Goal: Obtain resource: Download file/media

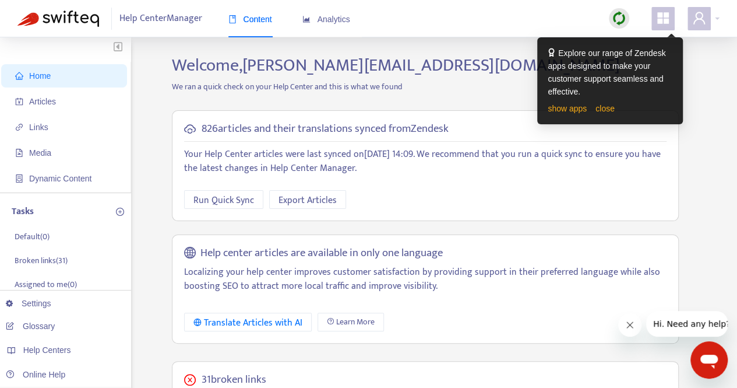
click at [715, 17] on div at bounding box center [704, 18] width 32 height 23
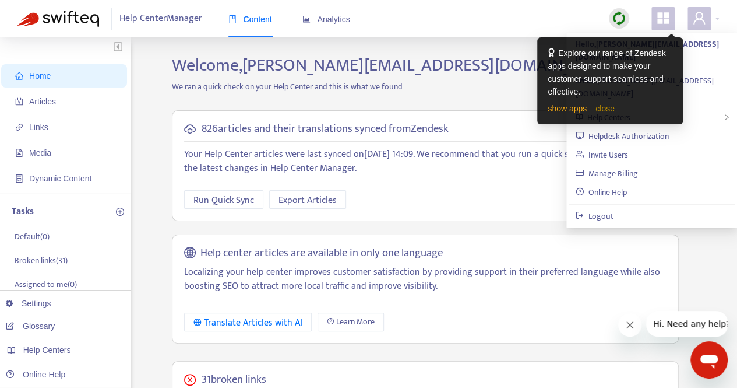
click at [599, 106] on link "close" at bounding box center [605, 108] width 19 height 9
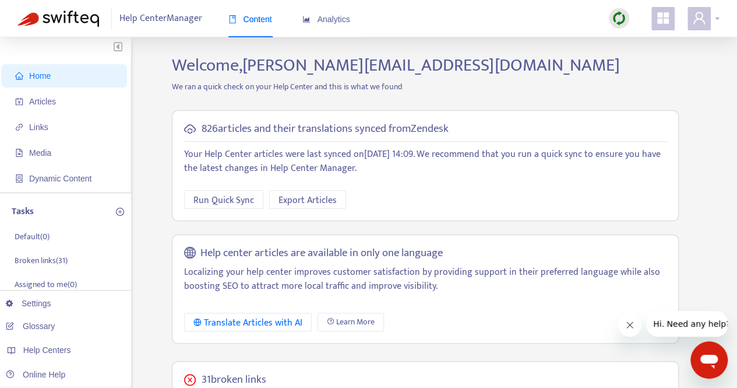
click at [707, 22] on span at bounding box center [699, 18] width 23 height 23
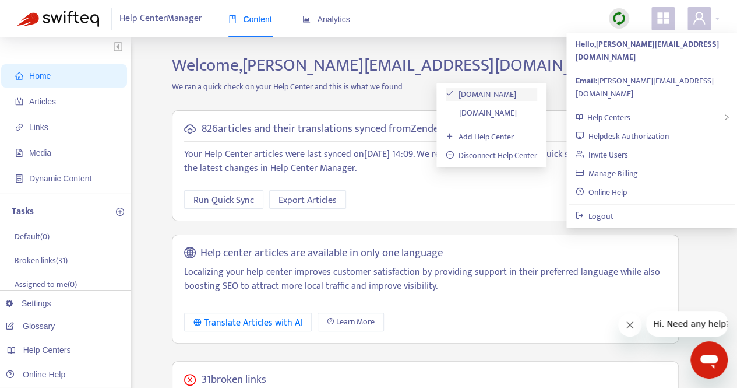
click at [516, 96] on link "[DOMAIN_NAME]" at bounding box center [481, 93] width 71 height 13
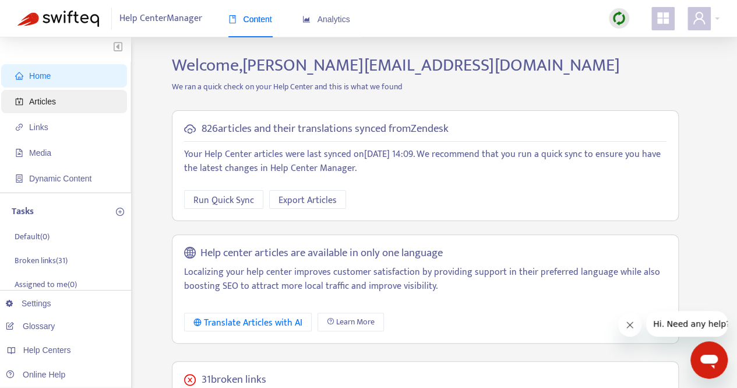
click at [69, 102] on span "Articles" at bounding box center [66, 101] width 103 height 23
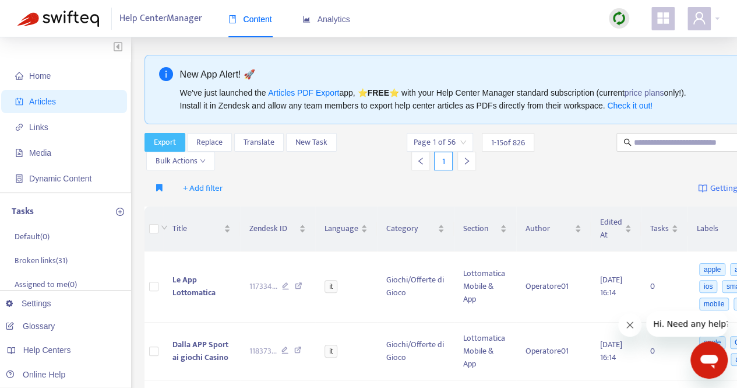
click at [164, 139] on span "Export" at bounding box center [165, 142] width 22 height 13
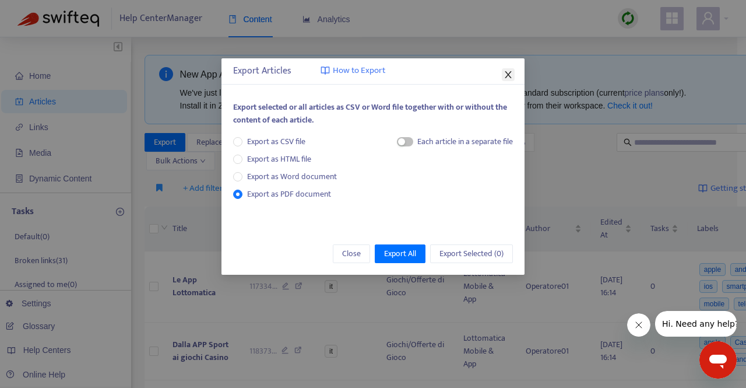
click at [510, 71] on icon "close" at bounding box center [508, 74] width 9 height 9
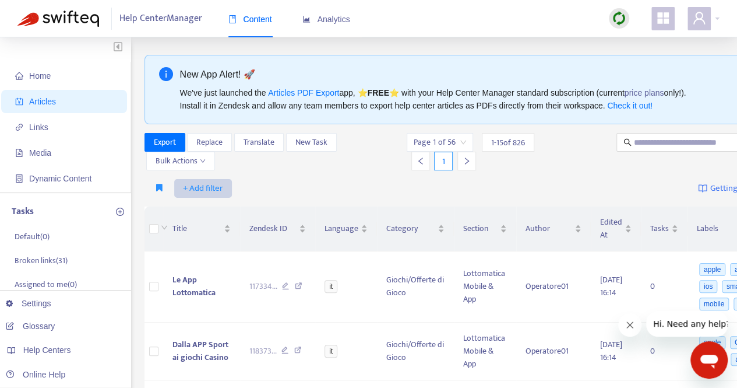
click at [190, 186] on span "+ Add filter" at bounding box center [203, 188] width 40 height 14
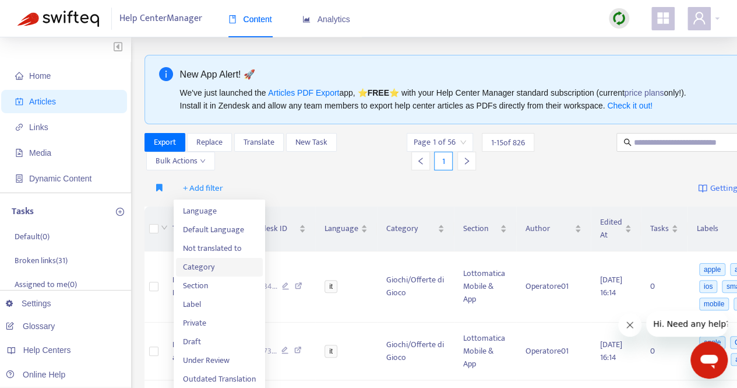
click at [209, 270] on span "Category" at bounding box center [219, 267] width 73 height 13
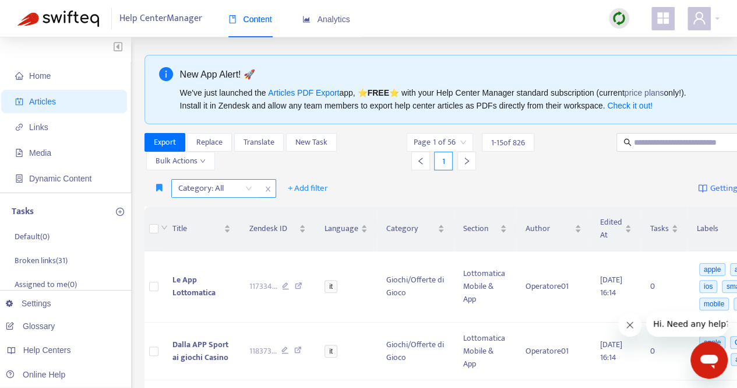
click at [269, 189] on icon "close" at bounding box center [267, 189] width 5 height 5
click at [201, 188] on span "+ Add filter" at bounding box center [203, 188] width 40 height 14
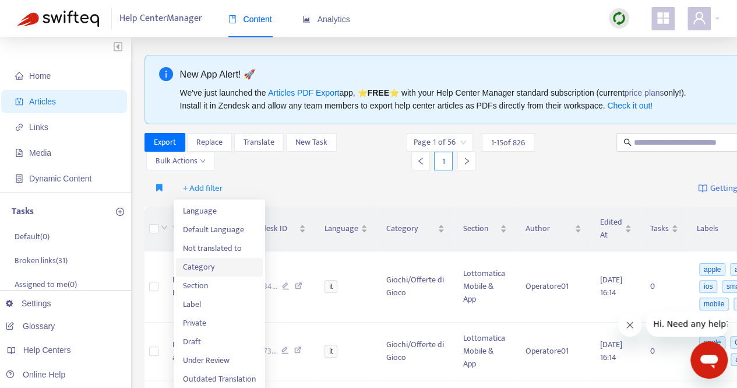
click at [205, 261] on span "Category" at bounding box center [219, 267] width 73 height 13
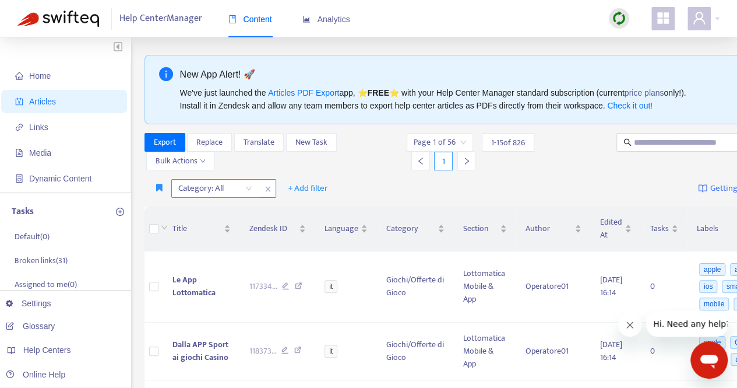
click at [248, 185] on div "Category: All" at bounding box center [215, 188] width 87 height 17
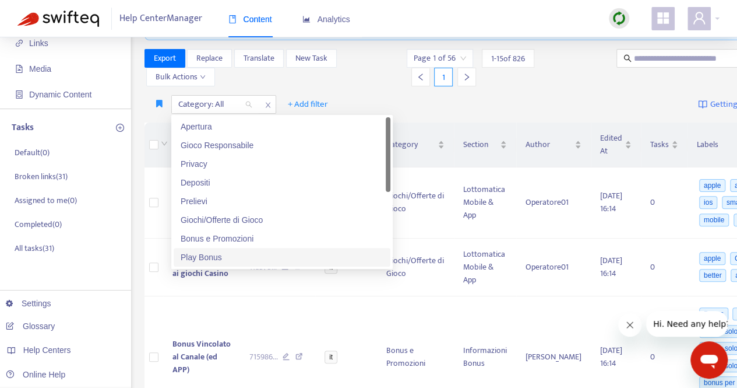
scroll to position [58, 0]
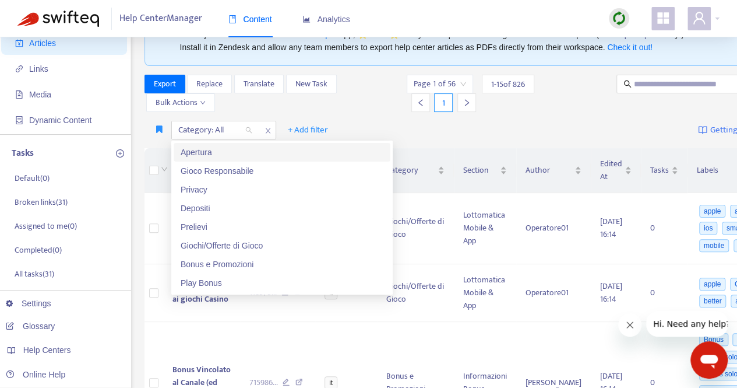
click at [214, 153] on div "Apertura" at bounding box center [282, 152] width 203 height 13
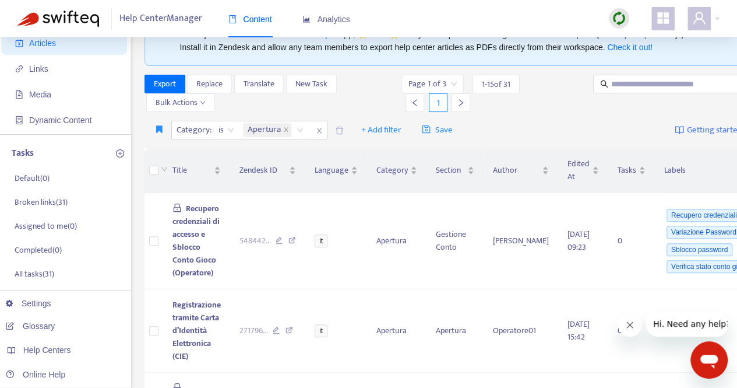
click at [541, 130] on div "Category : is Apertura + Add filter Save Getting started with Articles" at bounding box center [468, 130] width 646 height 27
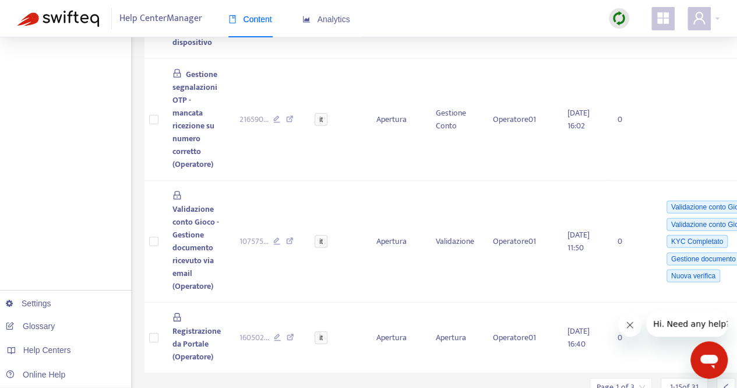
scroll to position [1361, 0]
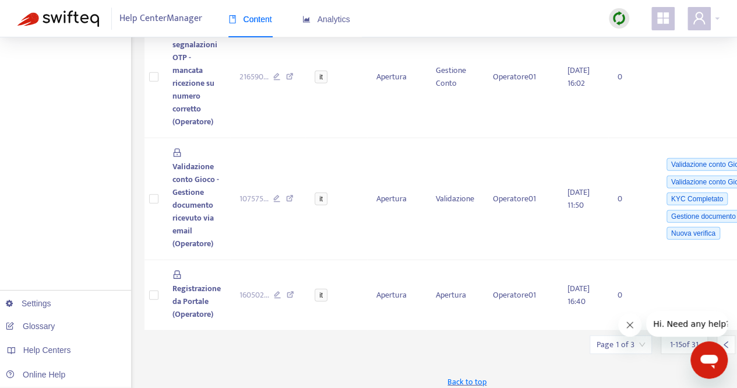
click at [634, 325] on icon "Close message from company" at bounding box center [629, 324] width 9 height 9
click at [670, 338] on span "1 - 15 of 31" at bounding box center [684, 344] width 29 height 12
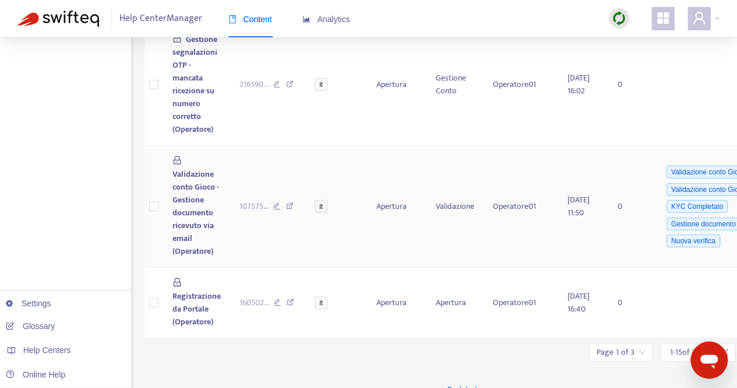
scroll to position [1383, 0]
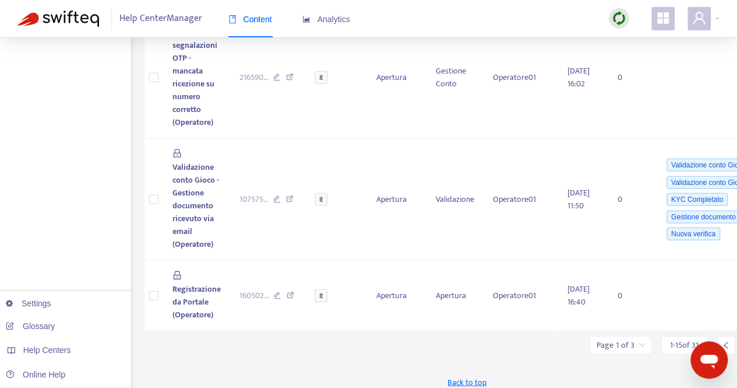
click at [609, 336] on input "search" at bounding box center [621, 344] width 48 height 17
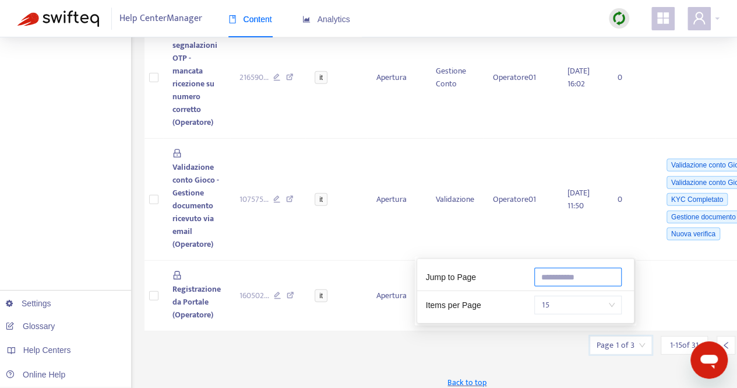
click at [569, 277] on input "text" at bounding box center [578, 277] width 87 height 19
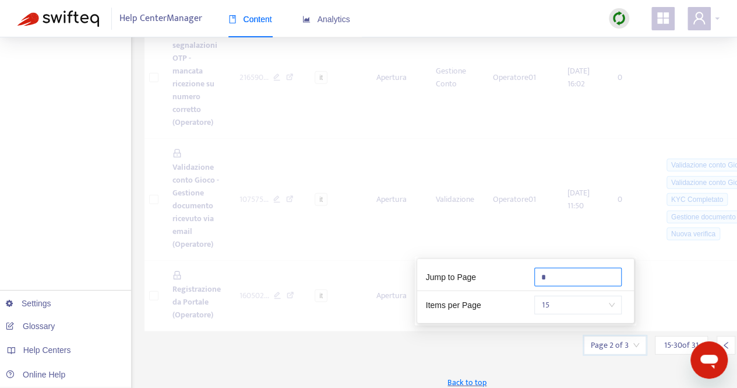
scroll to position [952, 0]
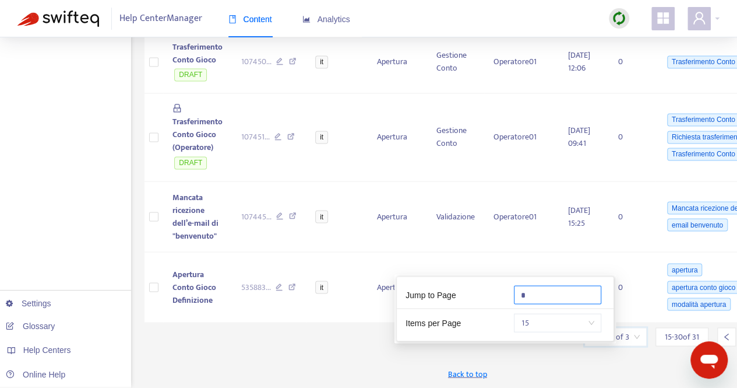
type input "*"
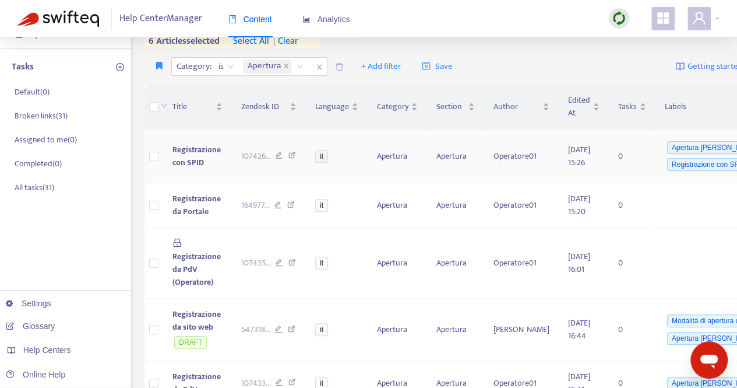
scroll to position [78, 0]
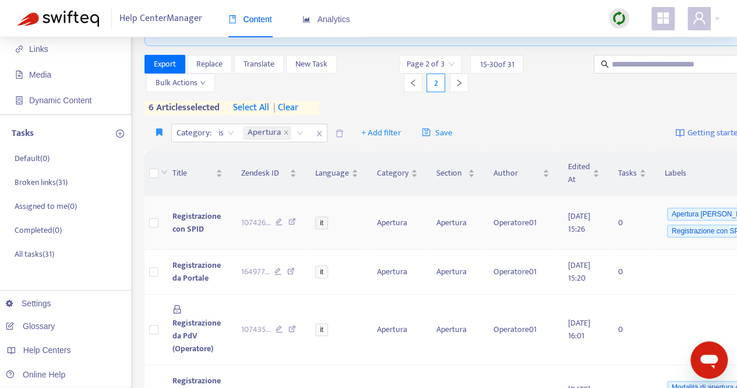
click at [154, 228] on td at bounding box center [154, 223] width 19 height 54
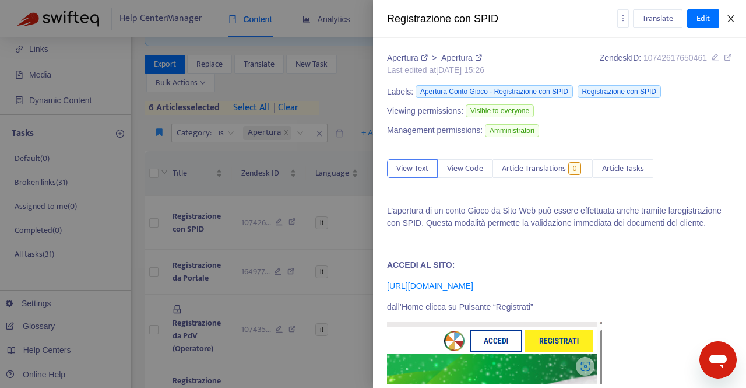
click at [733, 16] on icon "close" at bounding box center [730, 18] width 6 height 7
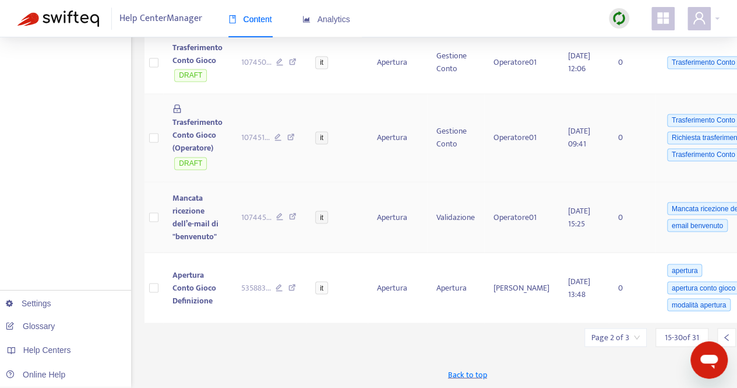
scroll to position [952, 0]
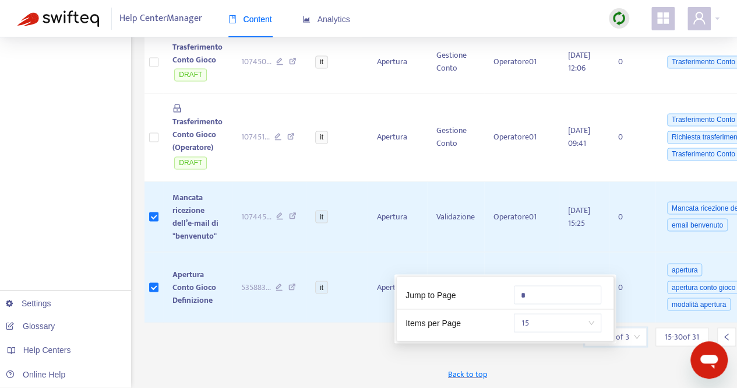
click at [609, 338] on input "search" at bounding box center [616, 336] width 48 height 17
click at [547, 285] on input "*" at bounding box center [557, 294] width 87 height 19
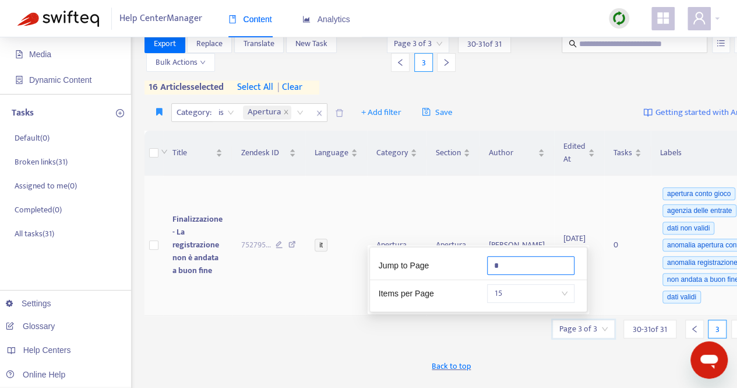
scroll to position [117, 0]
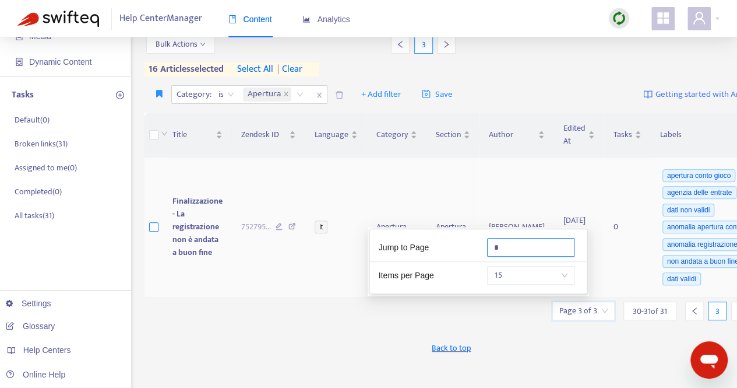
type input "*"
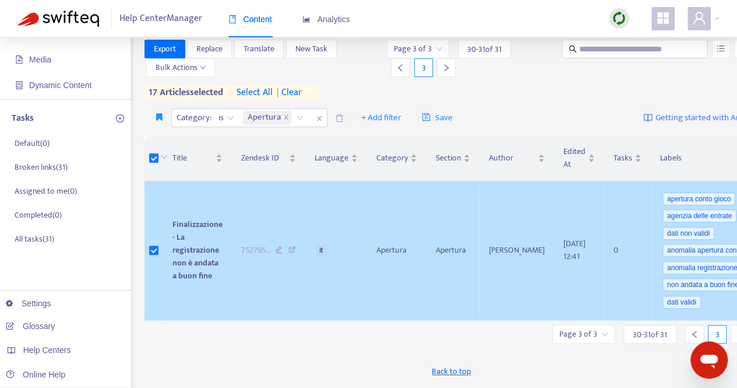
scroll to position [0, 0]
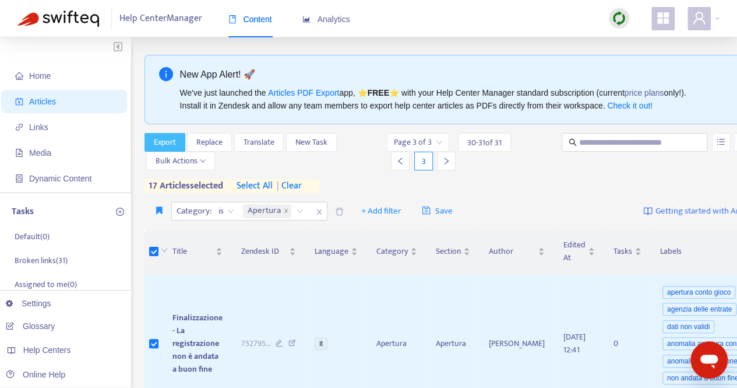
click at [173, 141] on span "Export" at bounding box center [165, 142] width 22 height 13
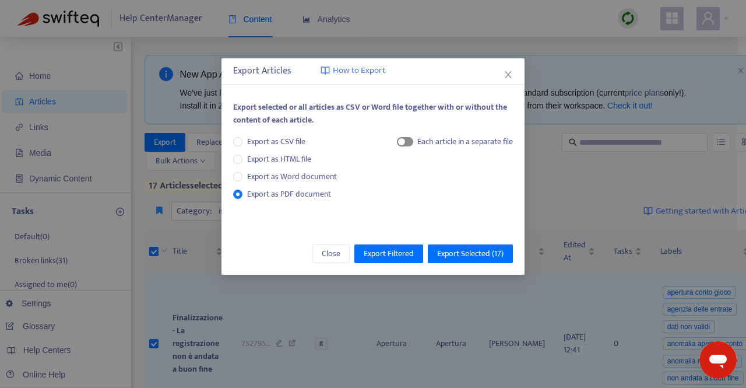
click at [409, 139] on span "button" at bounding box center [405, 141] width 16 height 9
click at [466, 255] on span "Export Selected ( 17 )" at bounding box center [470, 253] width 66 height 13
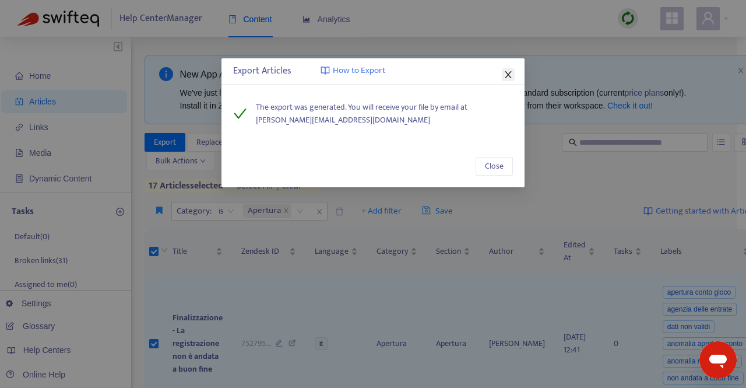
click at [509, 78] on icon "close" at bounding box center [508, 74] width 9 height 9
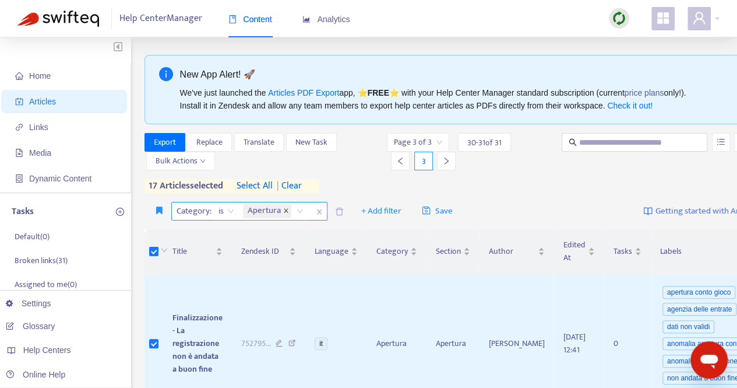
click at [284, 214] on span at bounding box center [286, 211] width 6 height 14
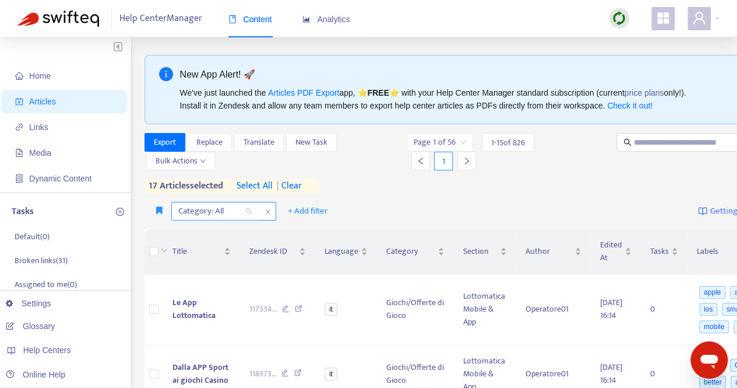
click at [247, 210] on div "Category: All" at bounding box center [215, 210] width 87 height 17
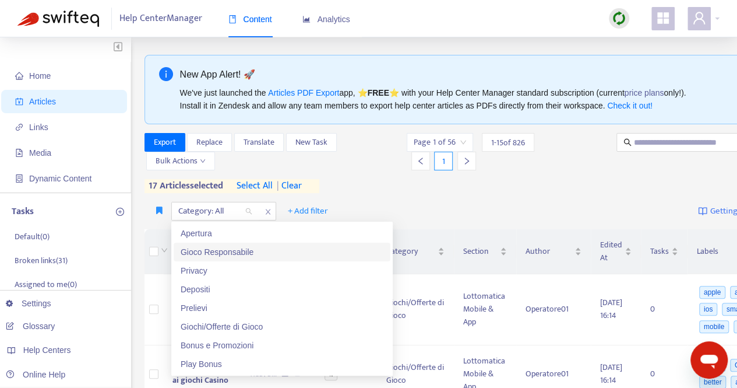
click at [220, 254] on div "Gioco Responsabile" at bounding box center [282, 251] width 203 height 13
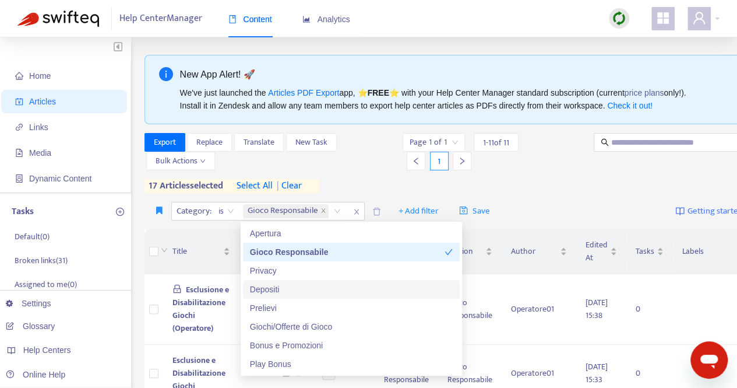
click at [546, 193] on div "Export Replace Translate New Task Bulk Actions Page 1 of 1 1 - 11 of 11 1 17 ar…" at bounding box center [468, 165] width 646 height 65
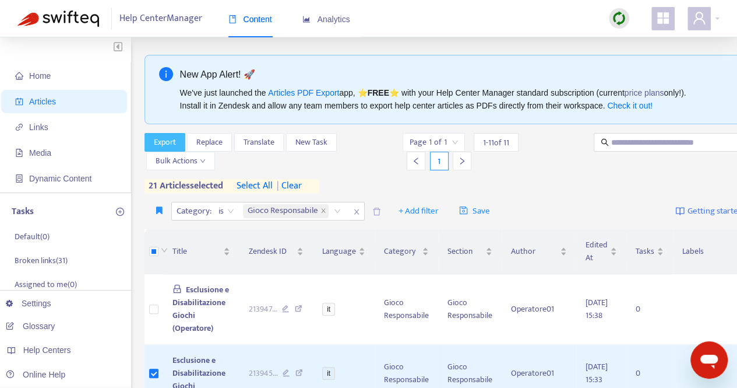
click at [167, 139] on span "Export" at bounding box center [165, 142] width 22 height 13
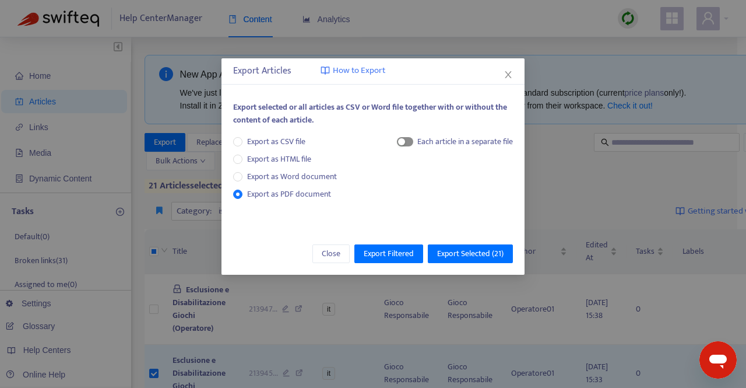
click at [407, 141] on span "button" at bounding box center [405, 141] width 16 height 9
click at [510, 71] on icon "close" at bounding box center [508, 74] width 9 height 9
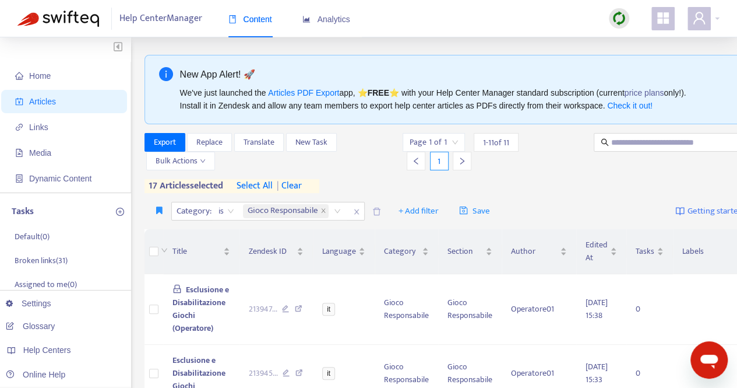
click at [301, 185] on span "| clear" at bounding box center [287, 186] width 29 height 14
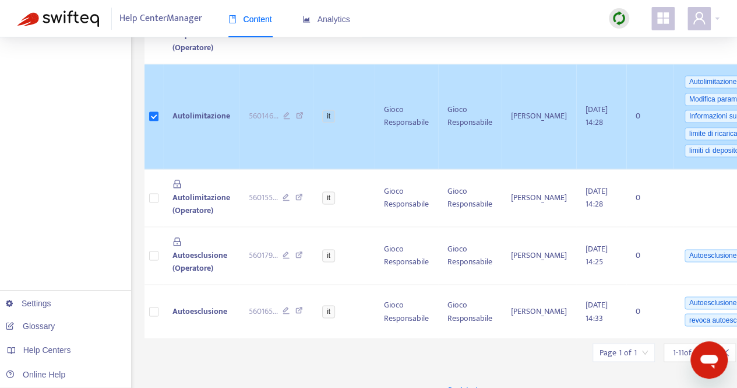
scroll to position [798, 0]
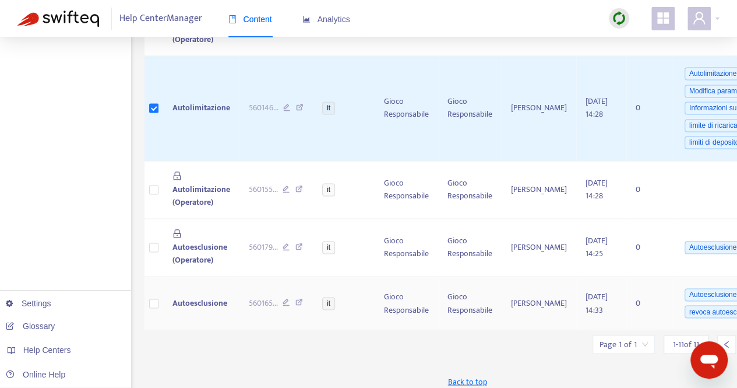
click at [149, 294] on td at bounding box center [154, 303] width 19 height 54
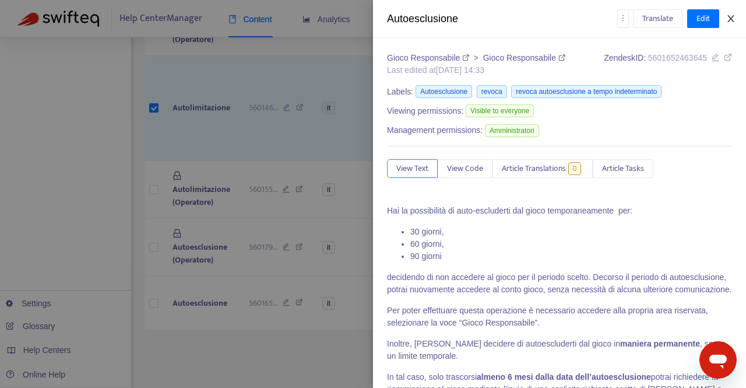
click at [737, 19] on button "Close" at bounding box center [731, 18] width 16 height 11
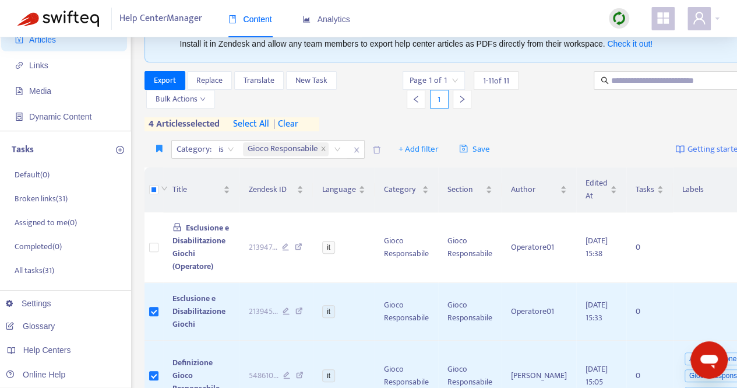
scroll to position [0, 0]
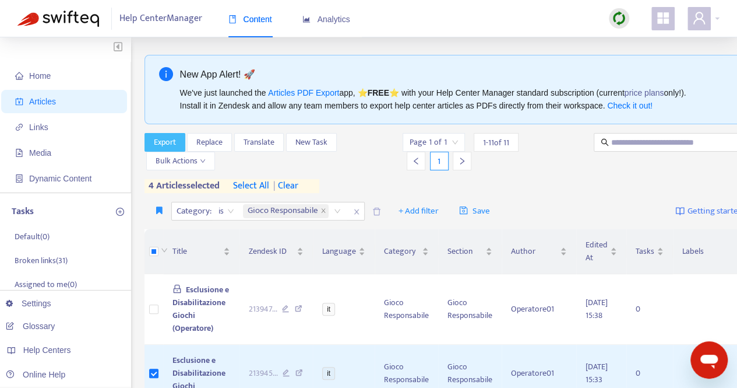
click at [166, 137] on span "Export" at bounding box center [165, 142] width 22 height 13
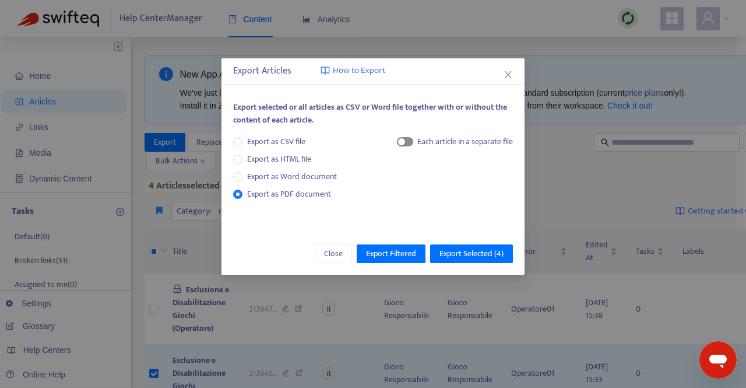
click at [409, 143] on span "button" at bounding box center [405, 141] width 16 height 9
click at [477, 254] on span "Export Selected ( 4 )" at bounding box center [472, 253] width 64 height 13
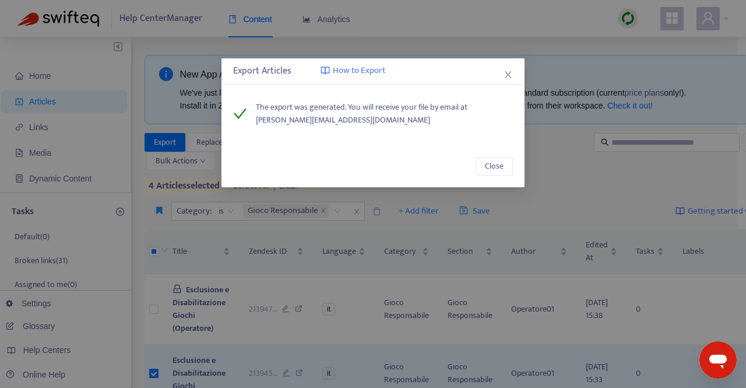
click at [506, 76] on icon "close" at bounding box center [508, 74] width 9 height 9
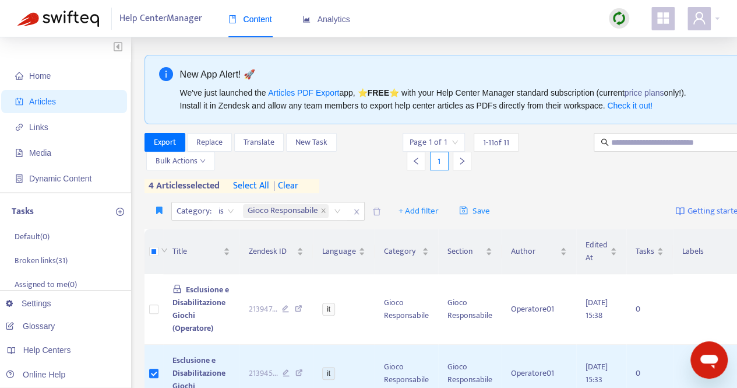
click at [298, 186] on span "| clear" at bounding box center [283, 186] width 29 height 14
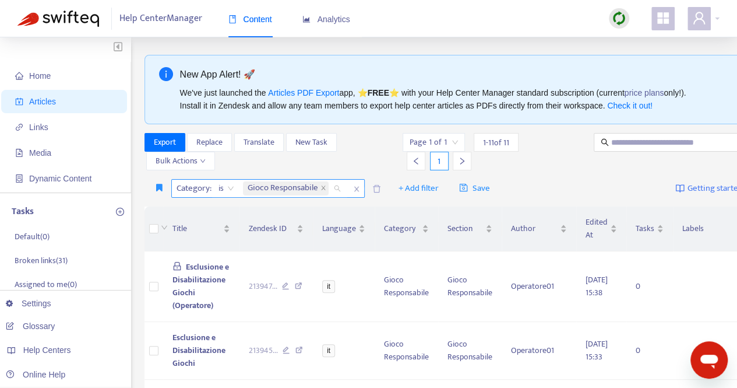
click at [336, 189] on div "Gioco Responsabile" at bounding box center [294, 188] width 107 height 17
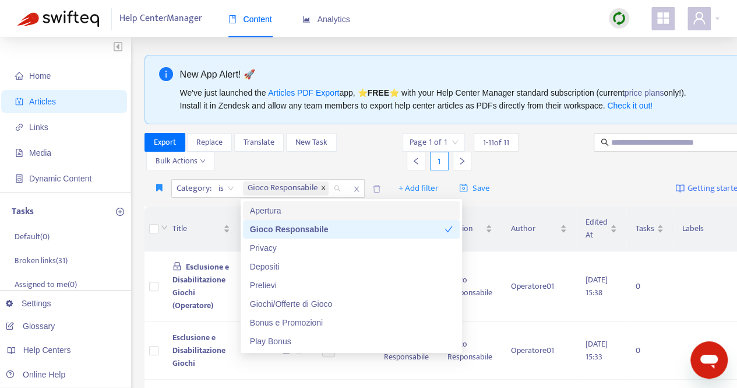
click at [322, 188] on icon "close" at bounding box center [324, 188] width 6 height 6
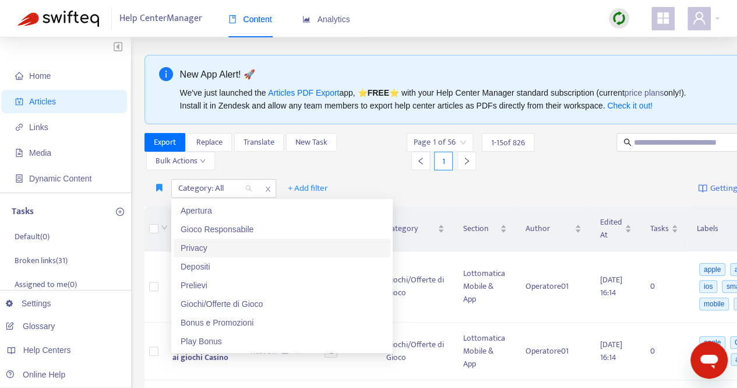
click at [207, 249] on div "Privacy" at bounding box center [282, 247] width 203 height 13
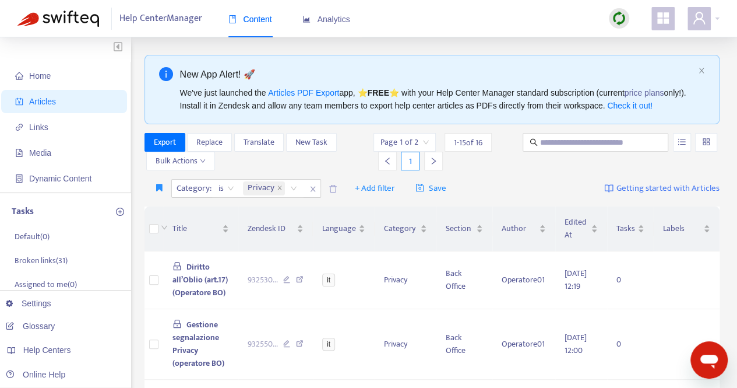
click at [523, 182] on div "Category : is Privacy + Add filter Save Getting started with Articles" at bounding box center [433, 188] width 576 height 27
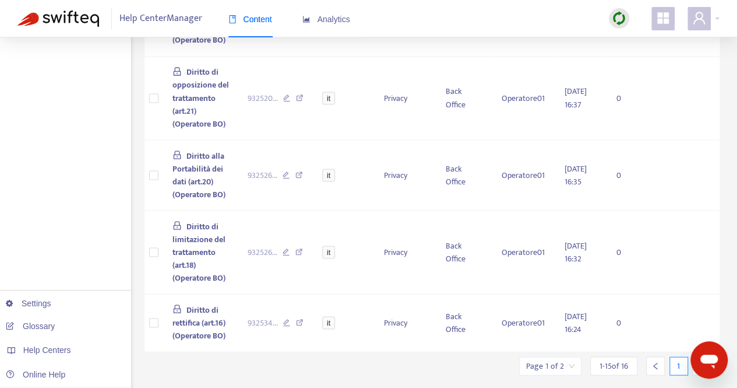
scroll to position [1028, 0]
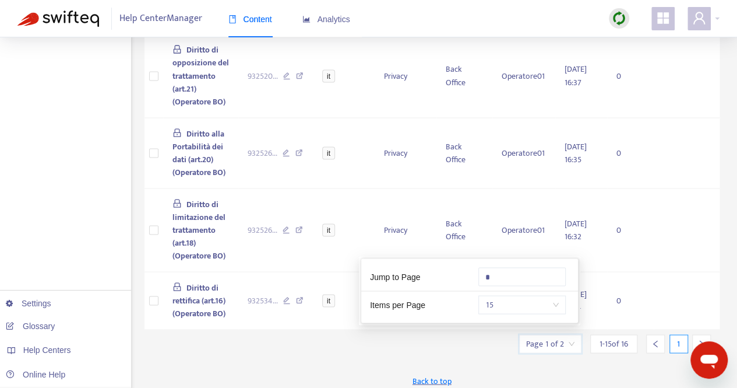
click at [571, 335] on input "search" at bounding box center [550, 343] width 48 height 17
click at [495, 280] on input "*" at bounding box center [522, 276] width 87 height 19
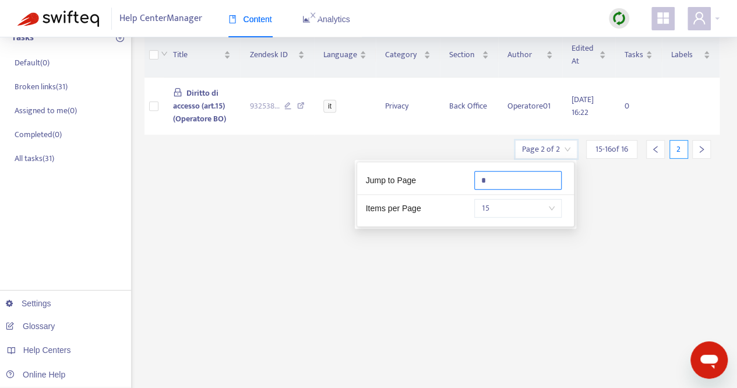
scroll to position [57, 0]
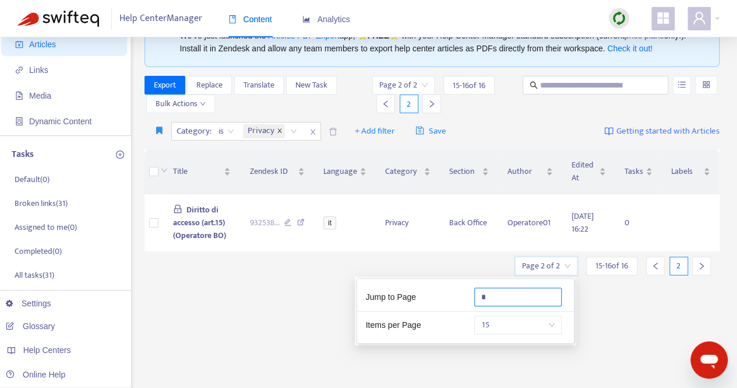
click at [279, 130] on icon "close" at bounding box center [280, 131] width 6 height 6
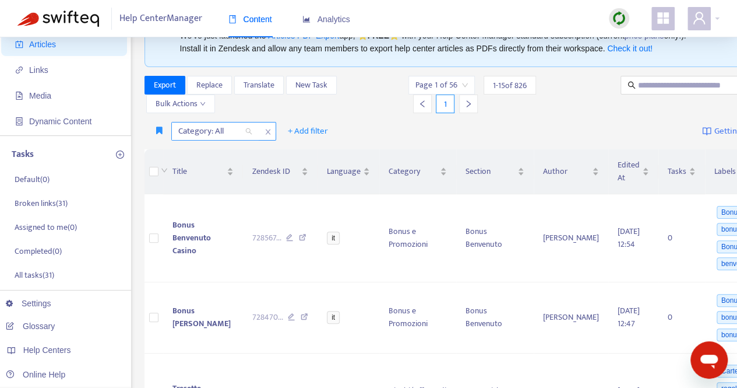
click at [247, 128] on div "Category: All" at bounding box center [215, 130] width 87 height 17
type input "*"
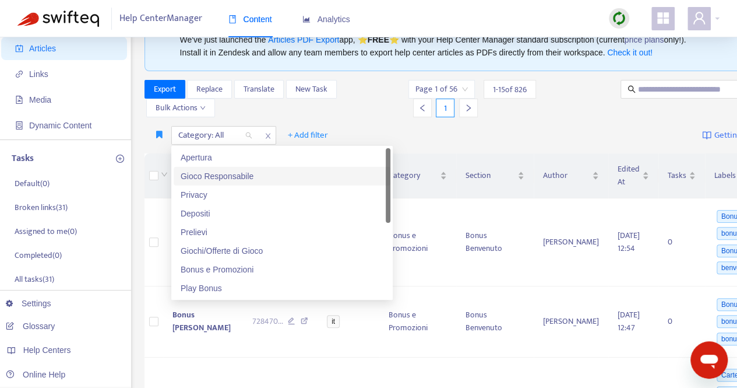
scroll to position [0, 0]
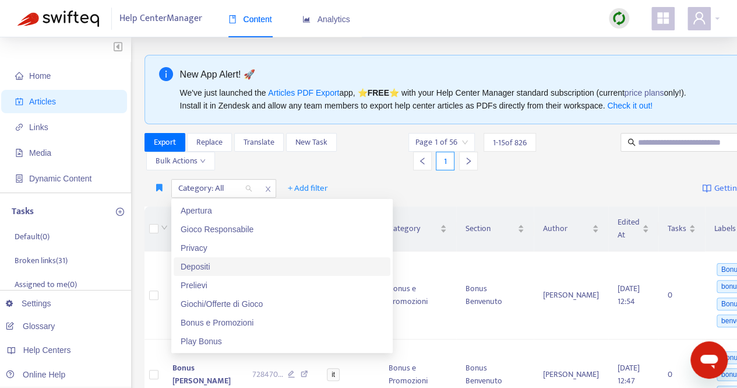
click at [216, 268] on div "Depositi" at bounding box center [282, 266] width 203 height 13
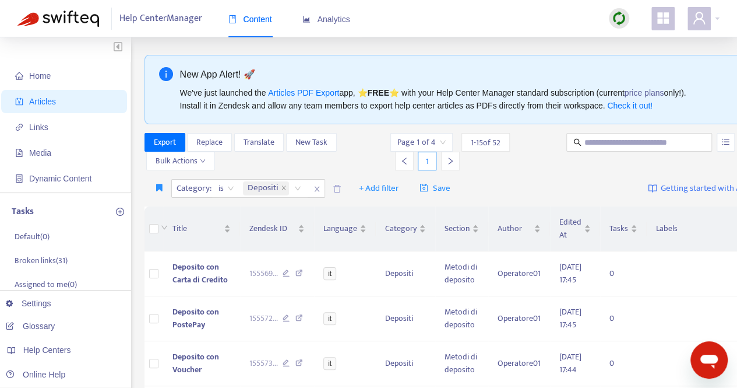
click at [553, 171] on div "Export Replace Translate New Task Bulk Actions Page 1 of 4 1 - 15 of 52 1" at bounding box center [455, 154] width 620 height 42
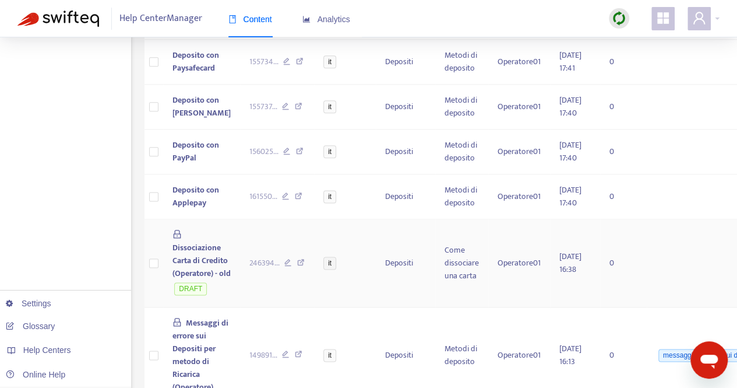
scroll to position [756, 0]
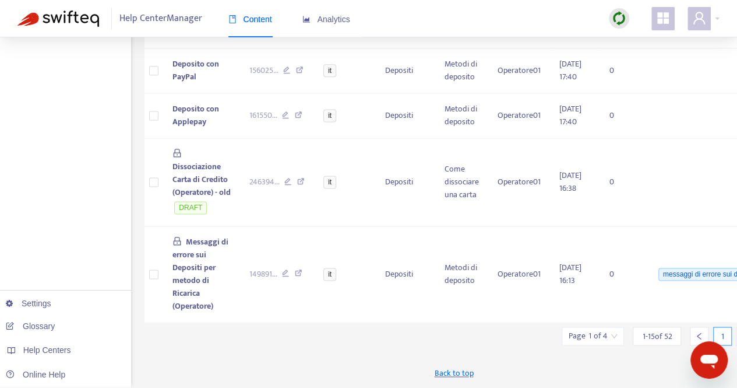
click at [600, 336] on input "search" at bounding box center [593, 335] width 48 height 17
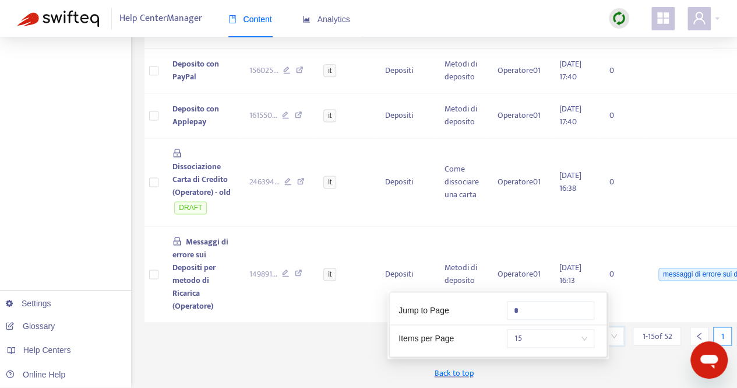
click at [583, 329] on span "15" at bounding box center [550, 337] width 73 height 17
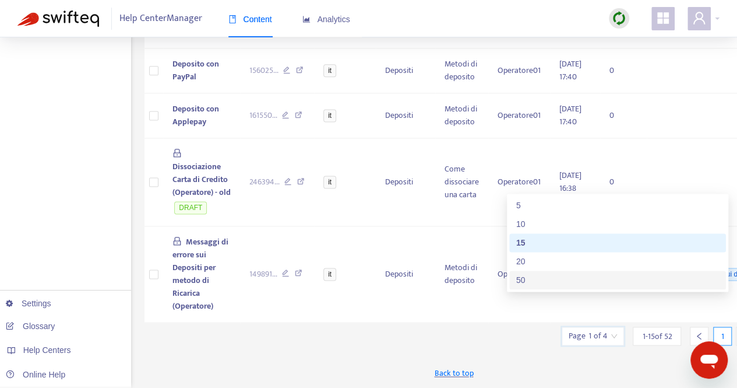
click at [568, 280] on div "50" at bounding box center [617, 279] width 203 height 13
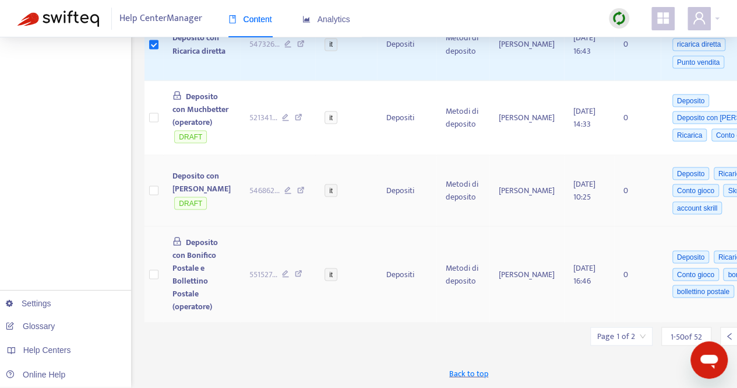
scroll to position [3401, 0]
click at [607, 335] on div "Page 1 of 2" at bounding box center [621, 335] width 62 height 19
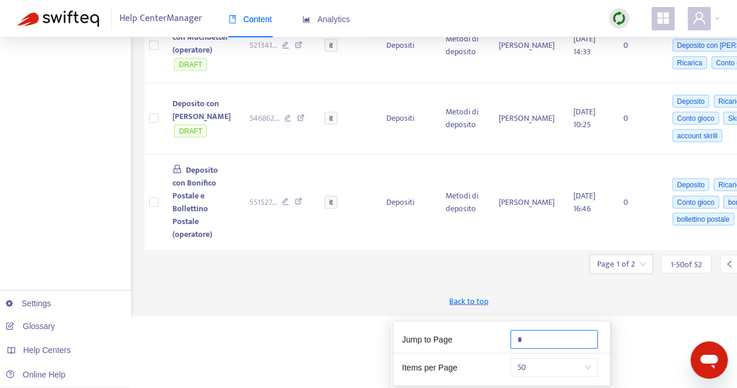
click at [544, 330] on input "*" at bounding box center [554, 339] width 87 height 19
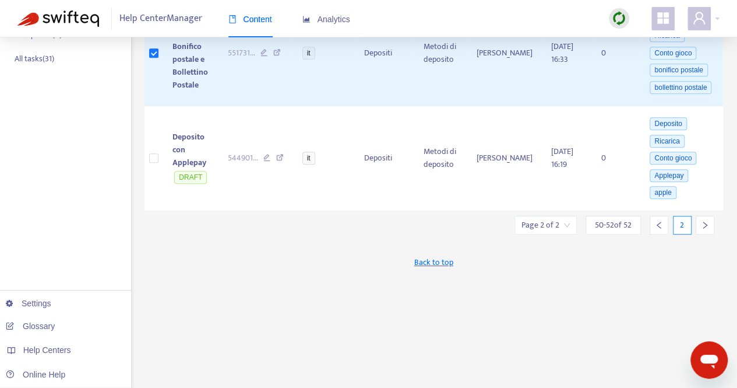
scroll to position [349, 0]
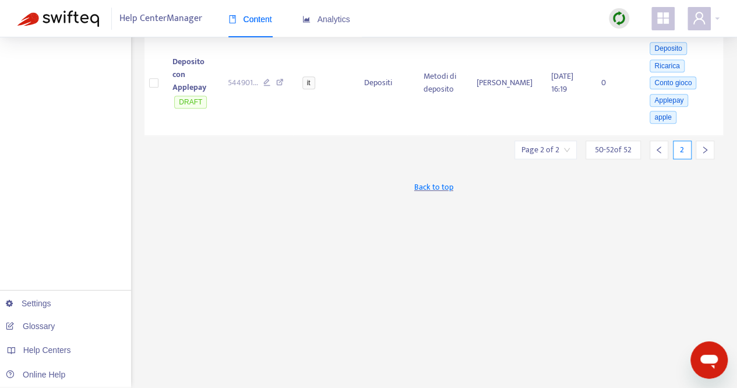
click at [561, 145] on input "search" at bounding box center [546, 149] width 48 height 17
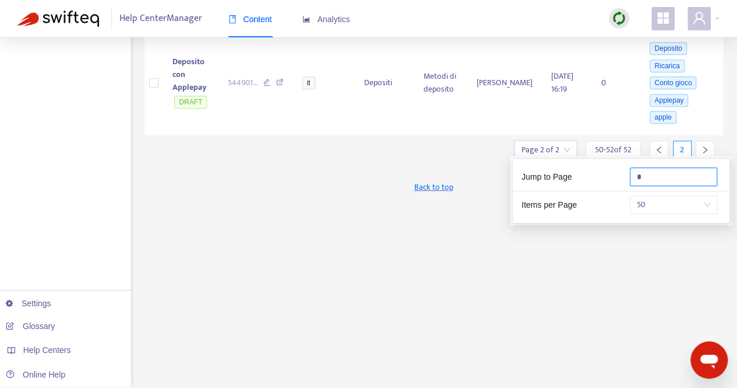
drag, startPoint x: 684, startPoint y: 178, endPoint x: 624, endPoint y: 178, distance: 60.0
click at [624, 178] on div "*" at bounding box center [675, 176] width 108 height 19
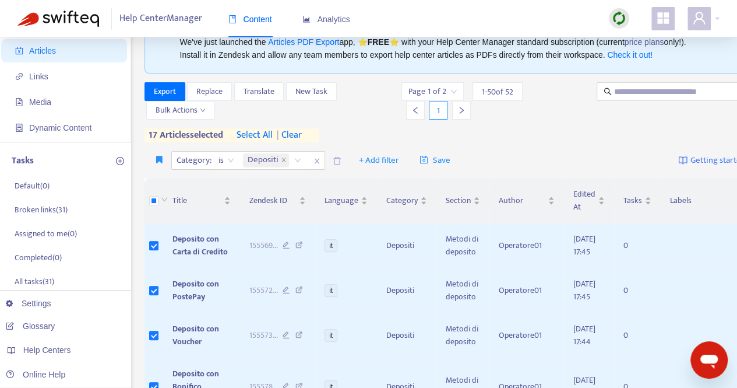
scroll to position [0, 0]
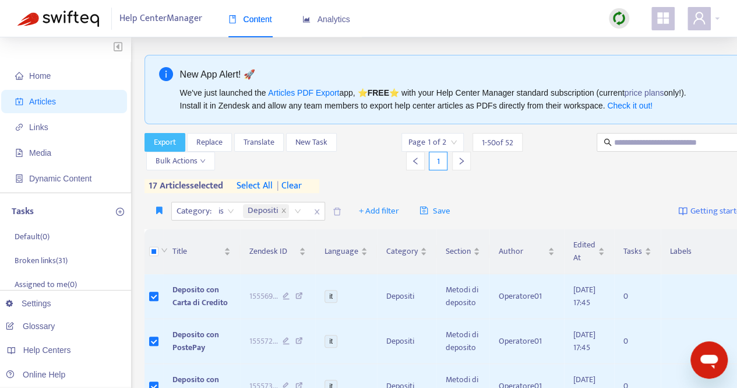
type input "*"
click at [167, 140] on span "Export" at bounding box center [165, 142] width 22 height 13
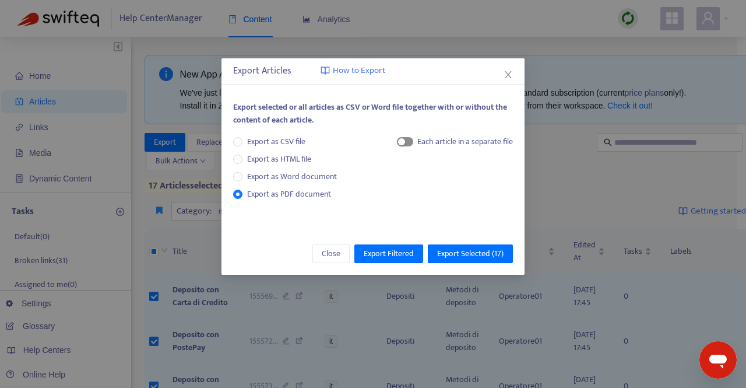
click at [407, 140] on span "button" at bounding box center [405, 141] width 16 height 9
click at [469, 250] on span "Export Selected ( 17 )" at bounding box center [470, 253] width 66 height 13
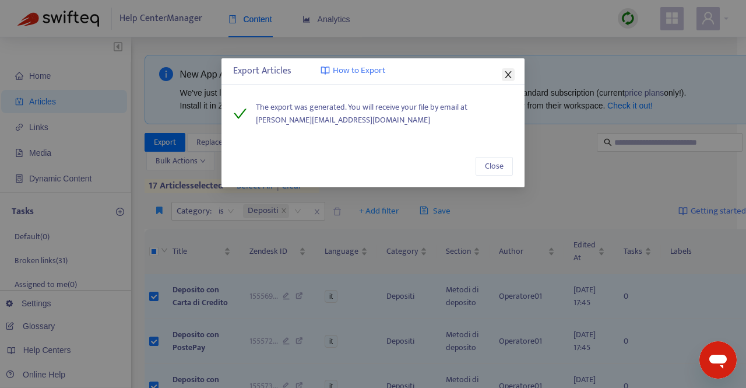
click at [505, 73] on icon "close" at bounding box center [508, 74] width 9 height 9
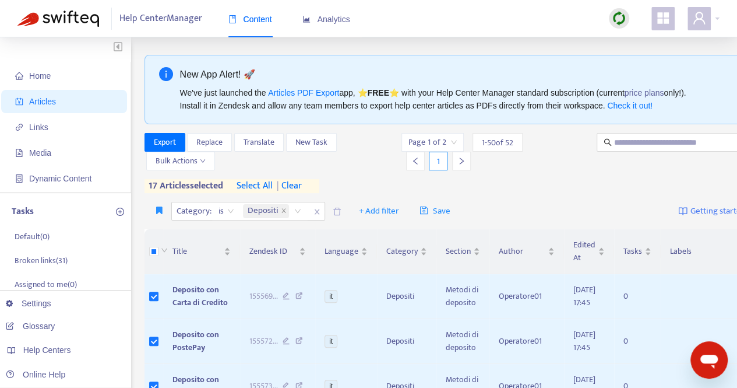
click at [301, 180] on span "| clear" at bounding box center [287, 186] width 29 height 14
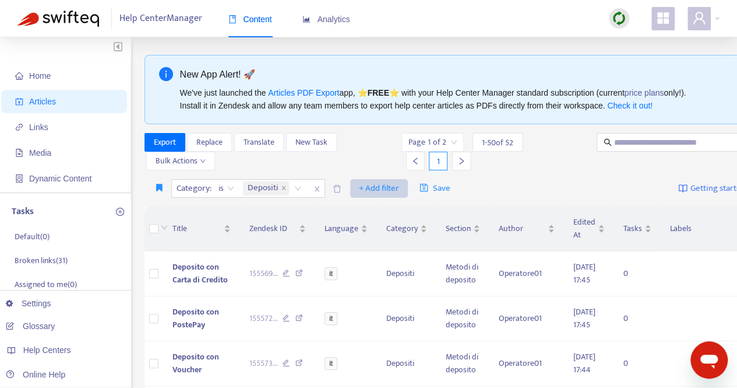
click at [282, 189] on icon "close" at bounding box center [284, 188] width 6 height 6
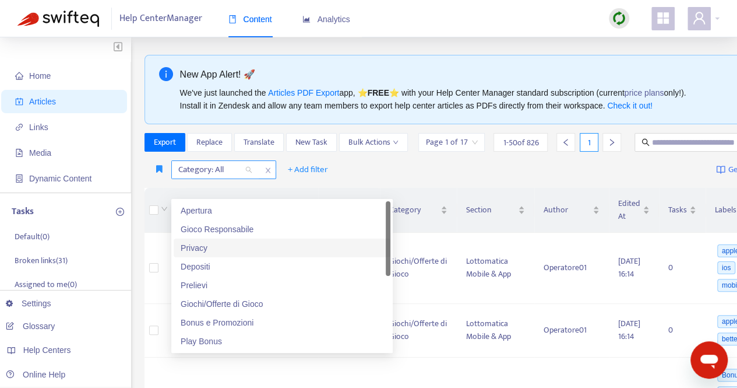
click at [250, 178] on div "Category: All" at bounding box center [215, 169] width 87 height 17
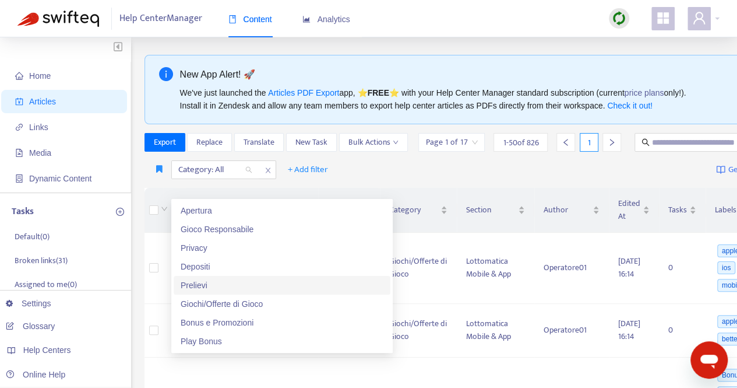
click at [197, 286] on div "Prelievi" at bounding box center [282, 285] width 203 height 13
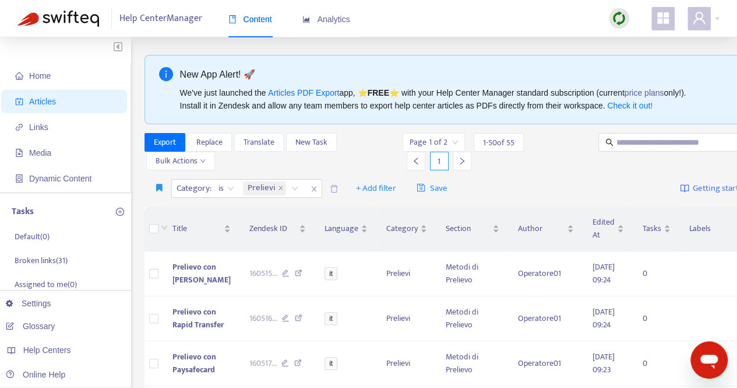
click at [527, 192] on div "Category : is Prelievi + Add filter Save Getting started with Articles" at bounding box center [471, 188] width 652 height 27
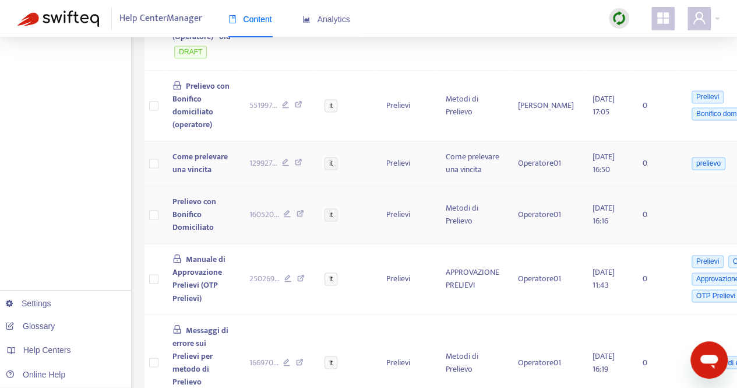
scroll to position [816, 0]
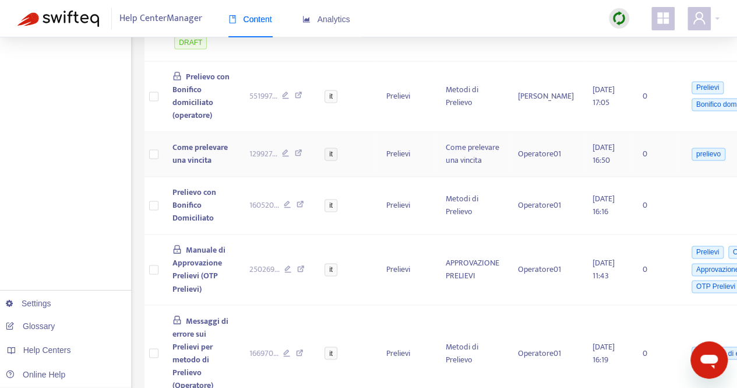
click at [148, 177] on td at bounding box center [154, 154] width 19 height 45
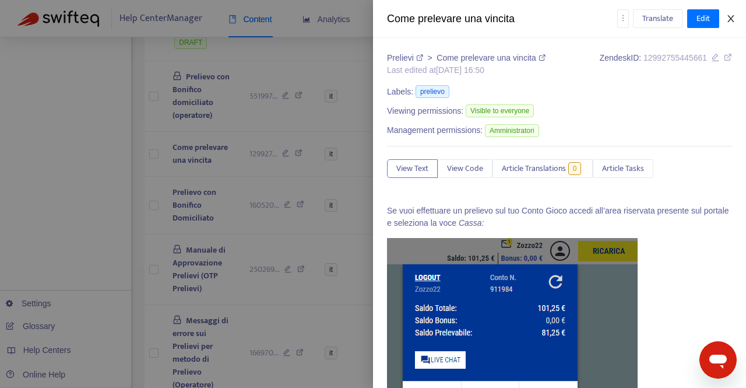
click at [736, 20] on button "Close" at bounding box center [731, 18] width 16 height 11
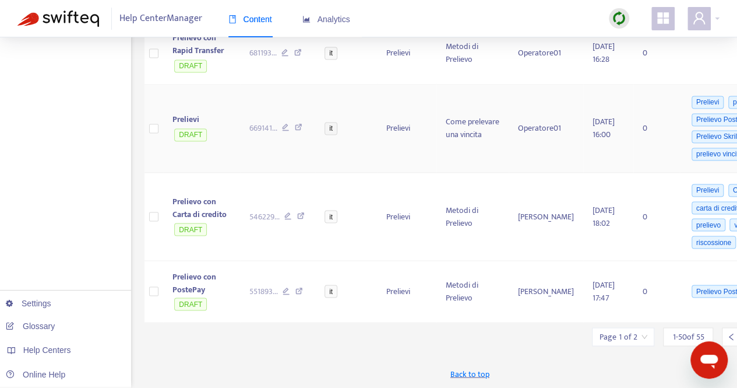
scroll to position [3252, 0]
click at [614, 339] on input "search" at bounding box center [623, 336] width 48 height 17
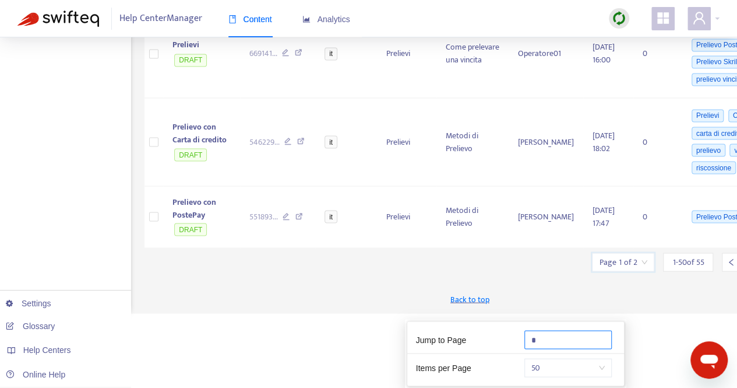
click at [544, 330] on input "*" at bounding box center [568, 339] width 87 height 19
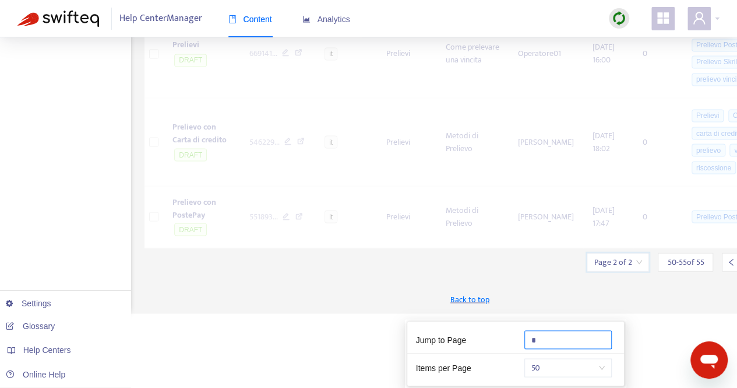
scroll to position [353, 0]
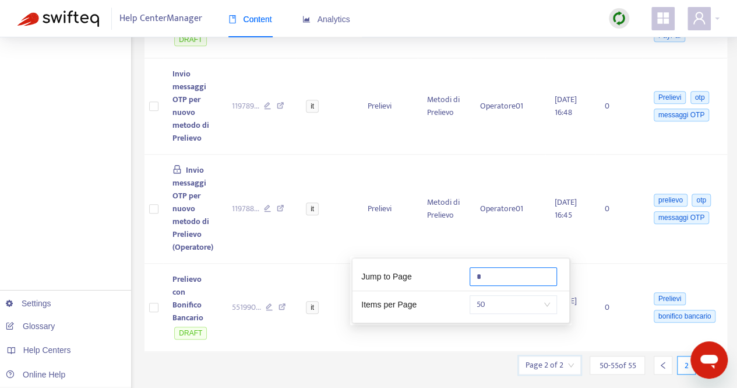
type input "*"
click at [481, 355] on div "New App Alert! 🚀 We've just launched the Articles PDF Export app, ⭐ FREE ⭐️ wit…" at bounding box center [437, 59] width 584 height 715
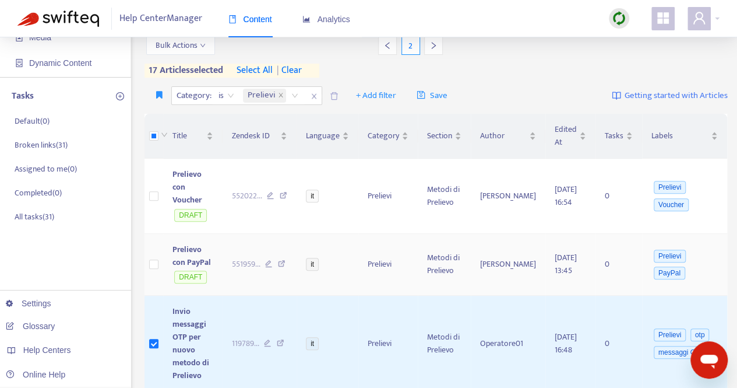
scroll to position [0, 0]
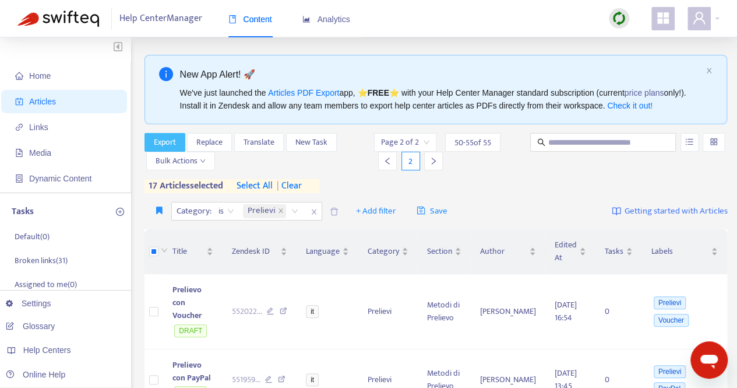
click at [167, 138] on span "Export" at bounding box center [165, 142] width 22 height 13
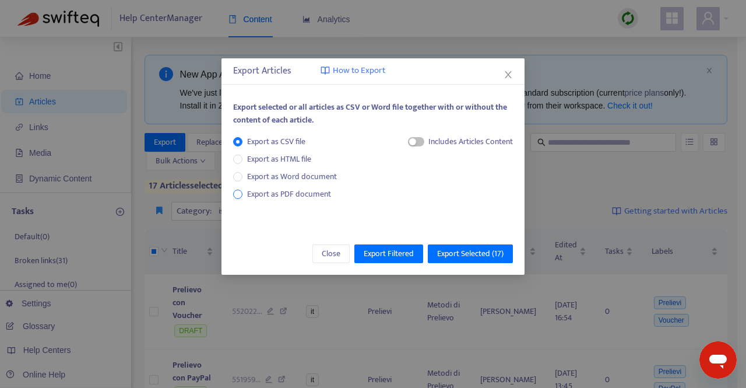
click at [242, 194] on span "Export as PDF document" at bounding box center [288, 194] width 93 height 13
click at [409, 143] on span "button" at bounding box center [405, 141] width 16 height 9
click at [455, 252] on span "Export Selected ( 17 )" at bounding box center [470, 253] width 66 height 13
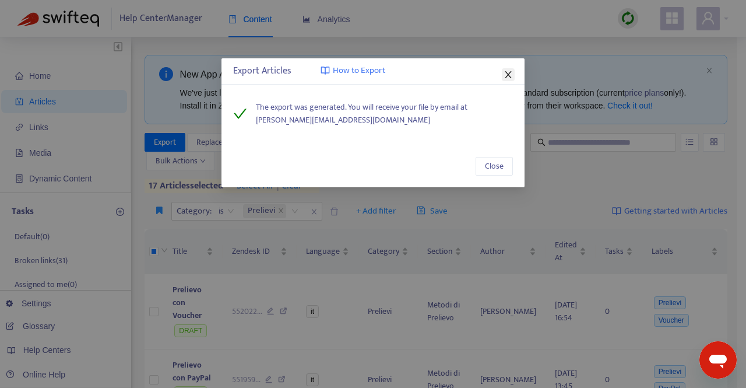
click at [509, 72] on icon "close" at bounding box center [508, 74] width 9 height 9
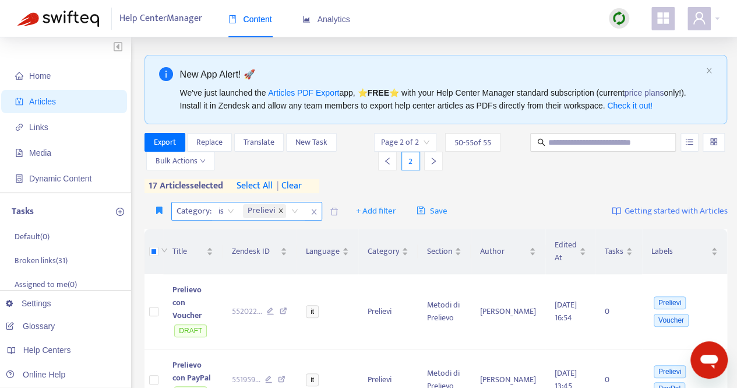
click at [279, 208] on icon "close" at bounding box center [281, 211] width 6 height 6
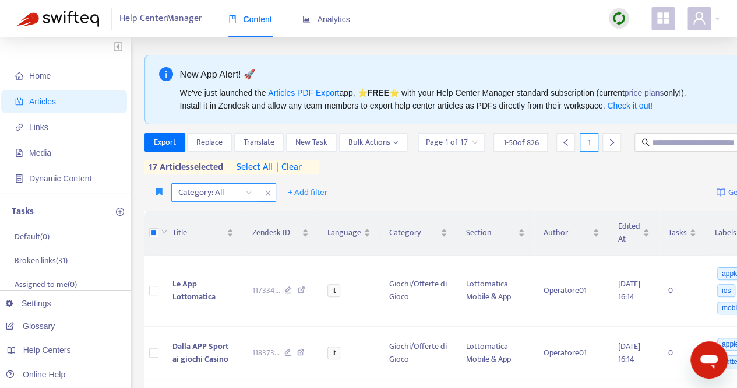
click at [302, 174] on span "| clear" at bounding box center [287, 167] width 29 height 14
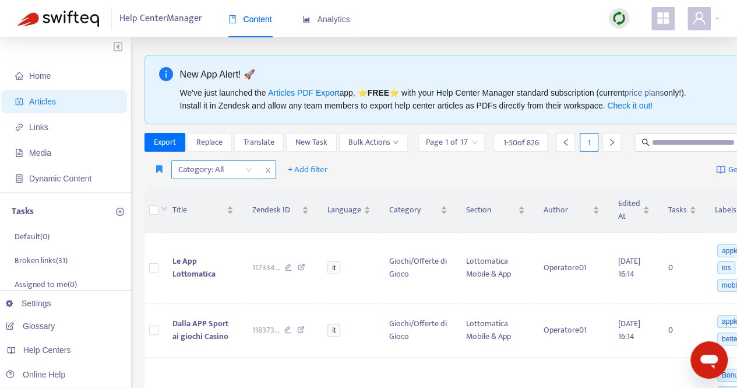
click at [253, 178] on div "Category: All" at bounding box center [215, 169] width 87 height 17
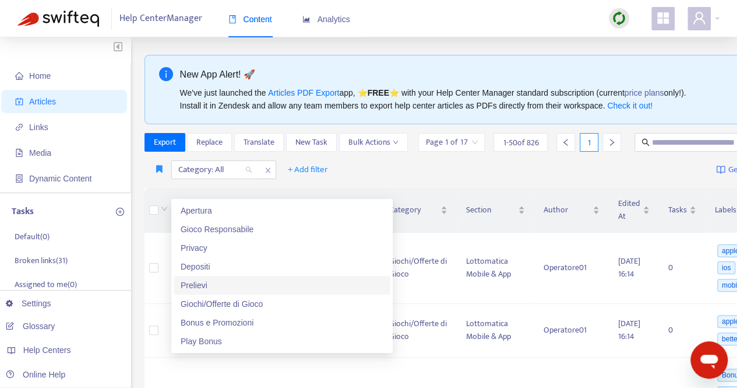
scroll to position [56, 0]
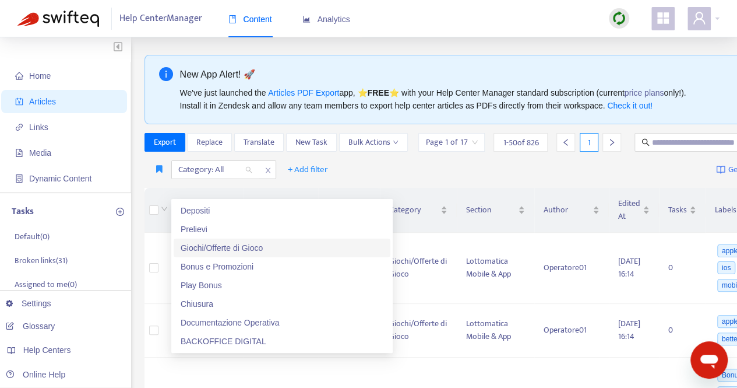
click at [227, 250] on div "Giochi/Offerte di Gioco" at bounding box center [282, 247] width 203 height 13
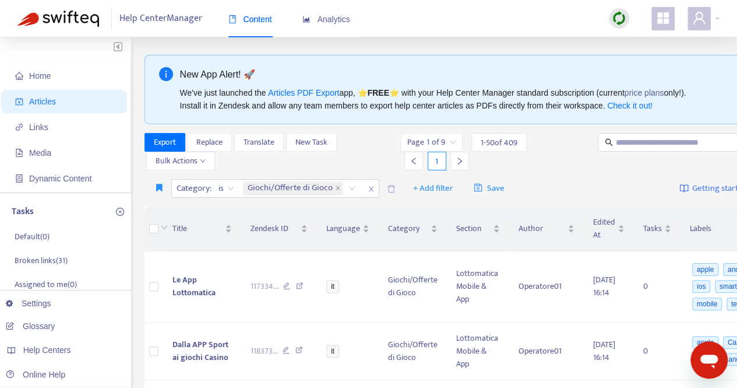
click at [559, 166] on div "Page 1 of 9 1 - 50 of 409 1" at bounding box center [492, 151] width 185 height 37
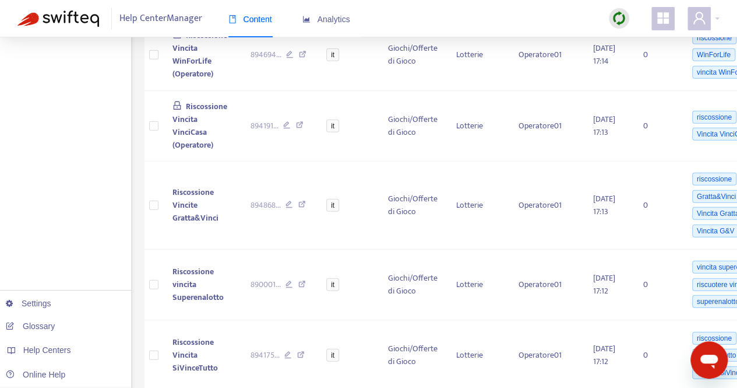
scroll to position [3815, 0]
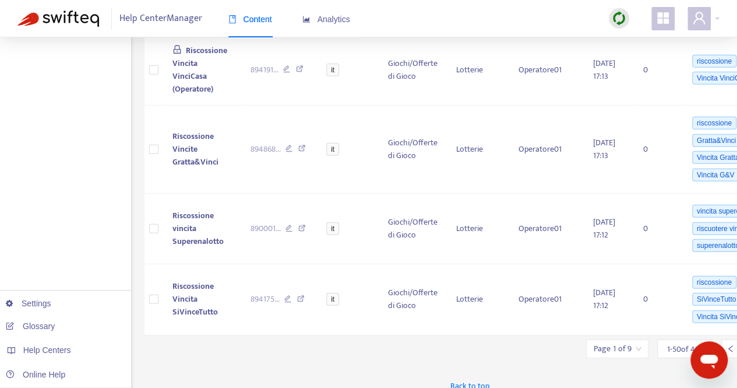
click at [621, 340] on input "search" at bounding box center [617, 348] width 48 height 17
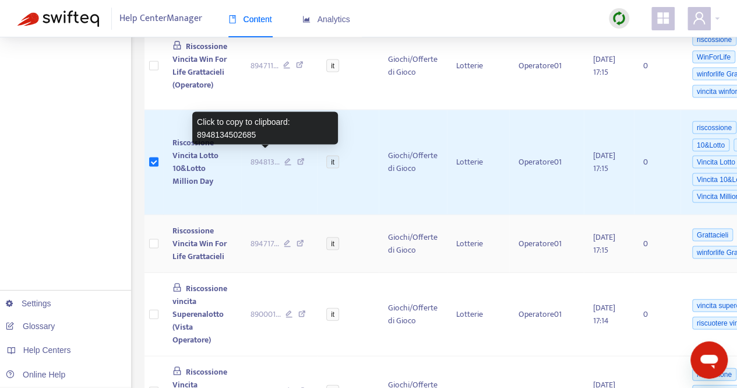
scroll to position [3323, 0]
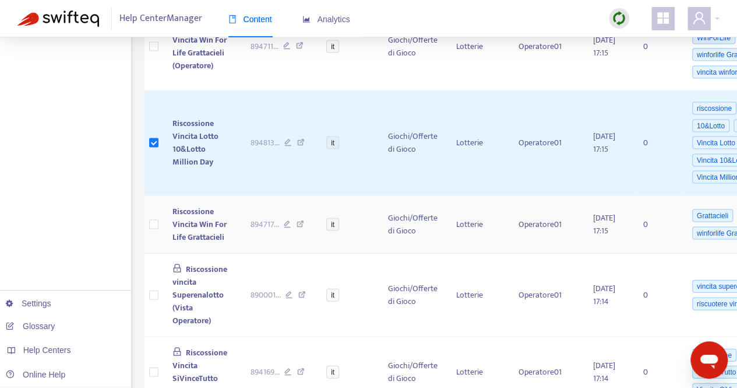
click at [148, 227] on td at bounding box center [154, 225] width 19 height 58
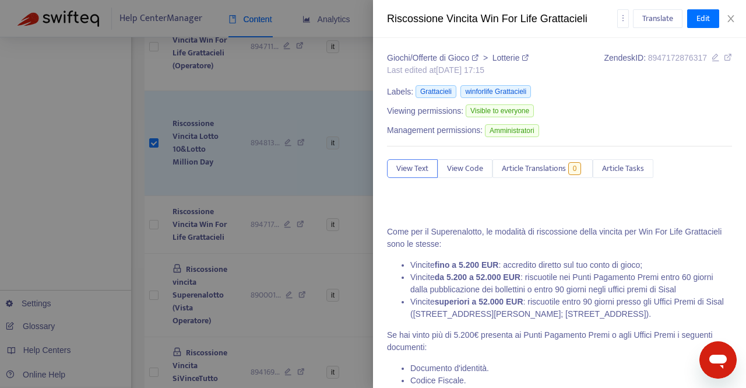
click at [152, 219] on div at bounding box center [373, 194] width 746 height 388
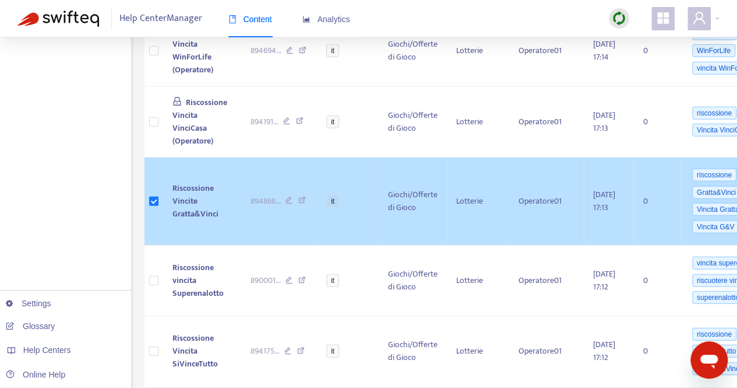
scroll to position [3837, 0]
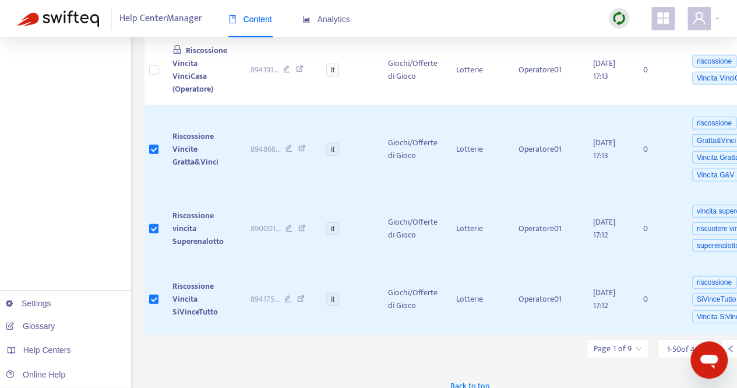
click at [615, 340] on input "search" at bounding box center [617, 348] width 48 height 17
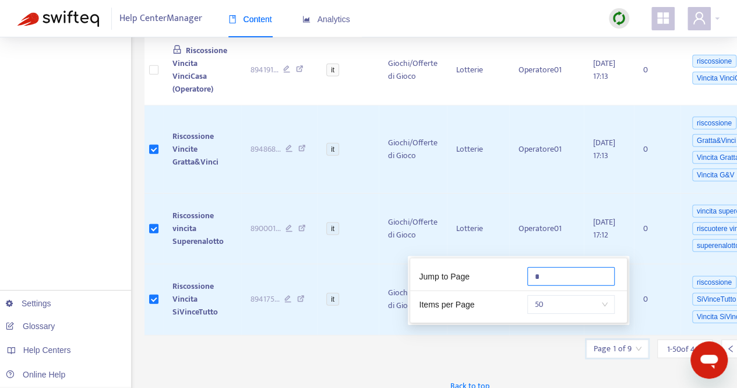
click at [548, 272] on input "*" at bounding box center [571, 276] width 87 height 19
type input "*"
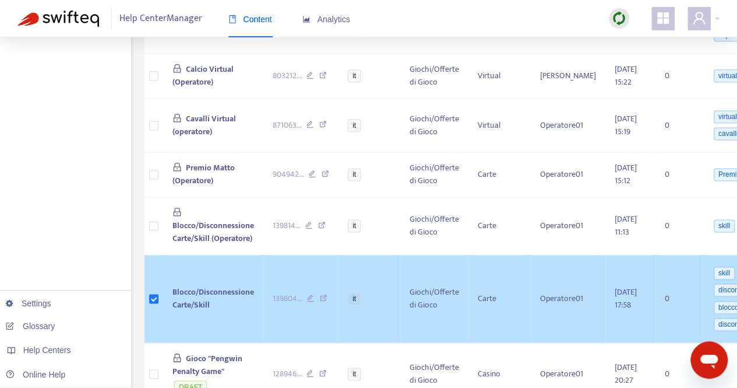
scroll to position [2958, 0]
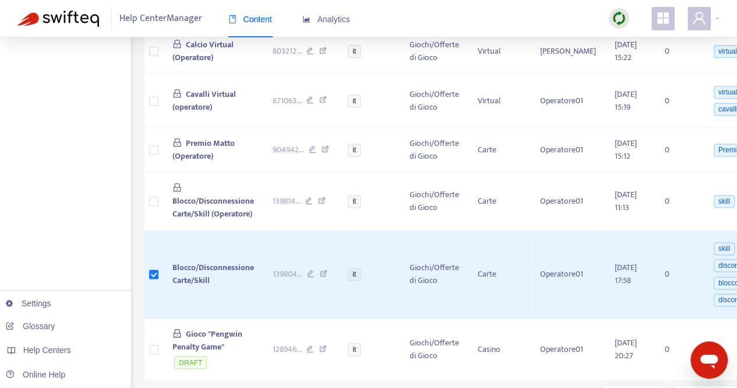
click at [640, 385] on div "Page 2 of 9" at bounding box center [633, 394] width 62 height 19
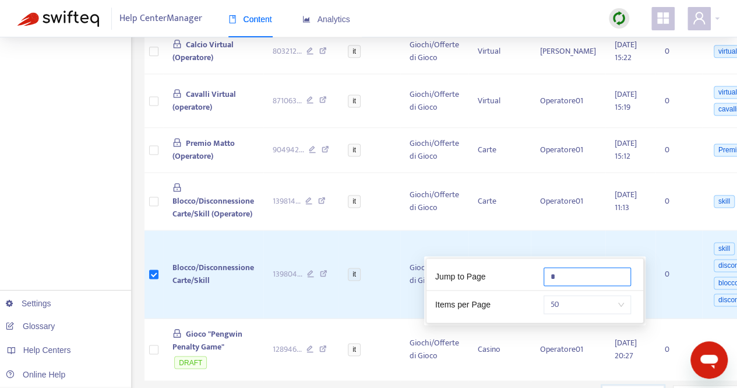
click at [577, 276] on input "*" at bounding box center [587, 276] width 87 height 19
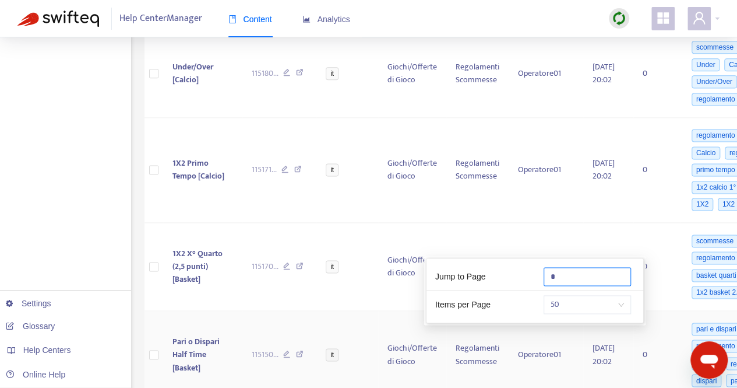
type input "*"
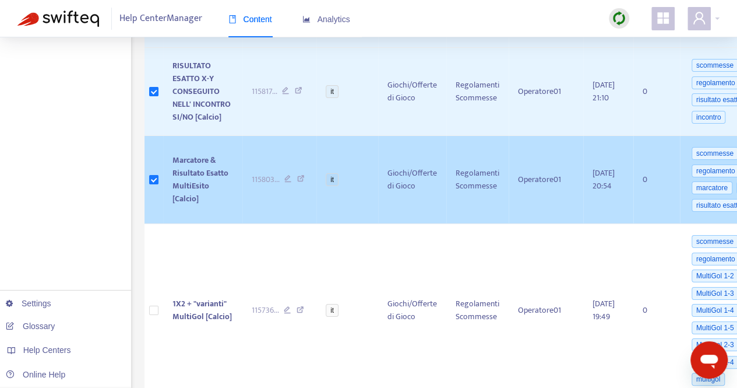
scroll to position [2157, 0]
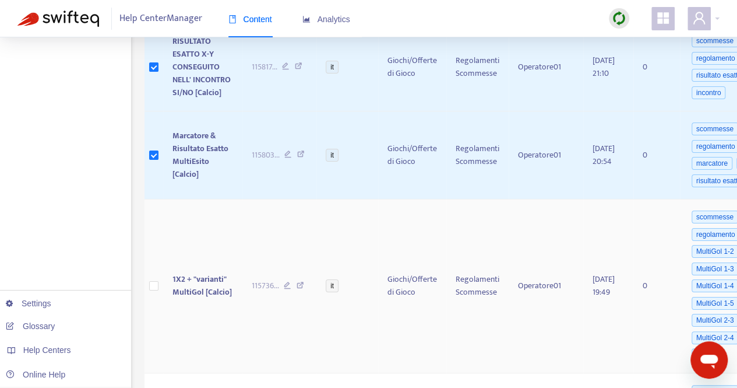
click at [159, 280] on td at bounding box center [154, 286] width 19 height 174
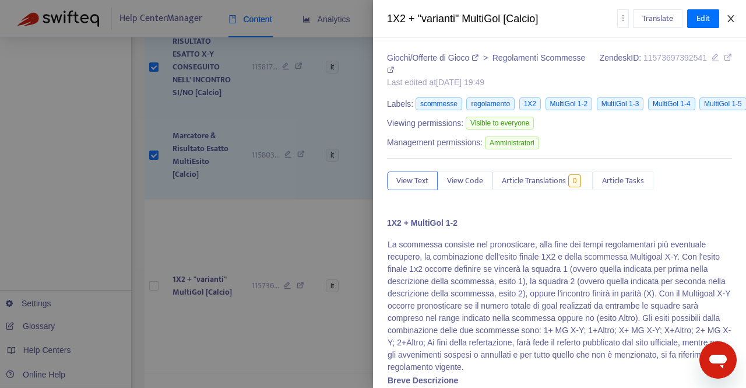
click at [733, 22] on icon "close" at bounding box center [730, 18] width 6 height 7
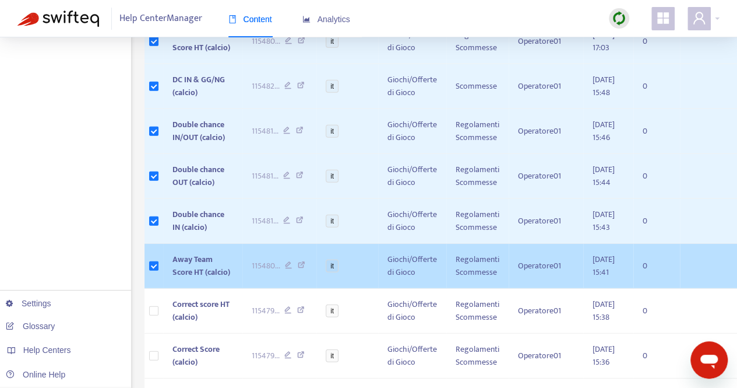
scroll to position [3731, 0]
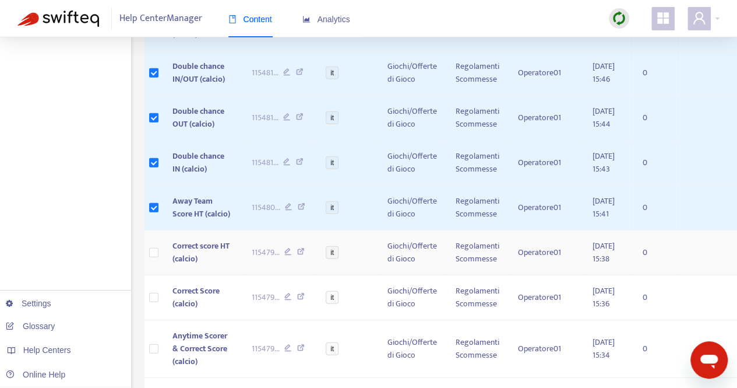
click at [150, 270] on td at bounding box center [154, 252] width 19 height 45
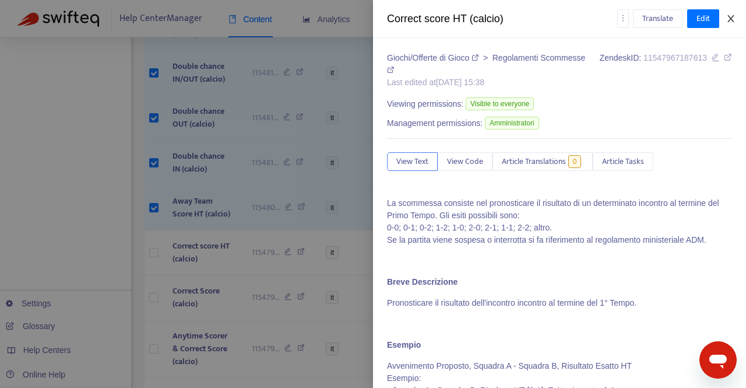
click at [733, 17] on icon "close" at bounding box center [730, 18] width 9 height 9
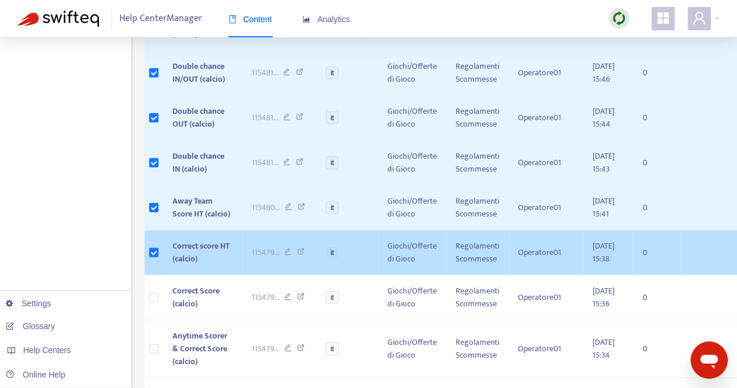
scroll to position [3789, 0]
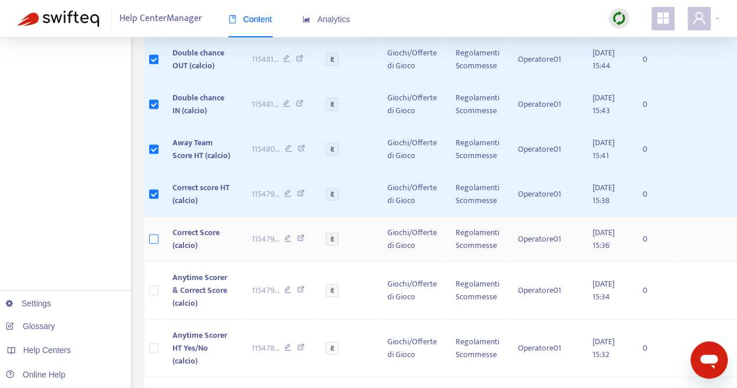
click at [154, 245] on label at bounding box center [153, 239] width 9 height 13
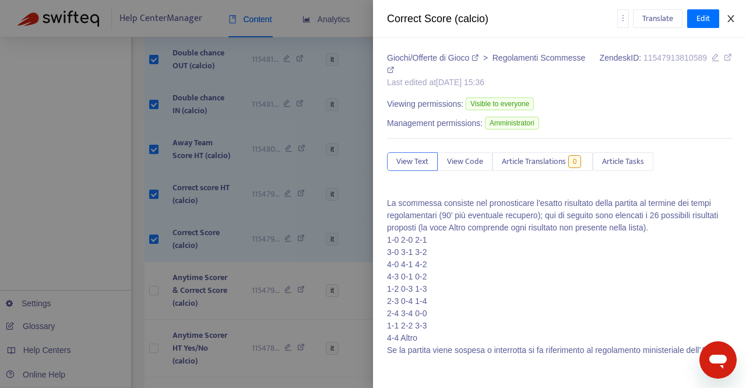
click at [730, 17] on icon "close" at bounding box center [730, 18] width 9 height 9
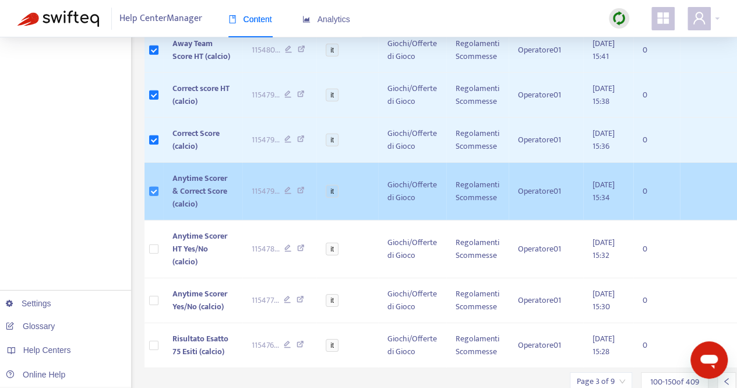
scroll to position [3906, 0]
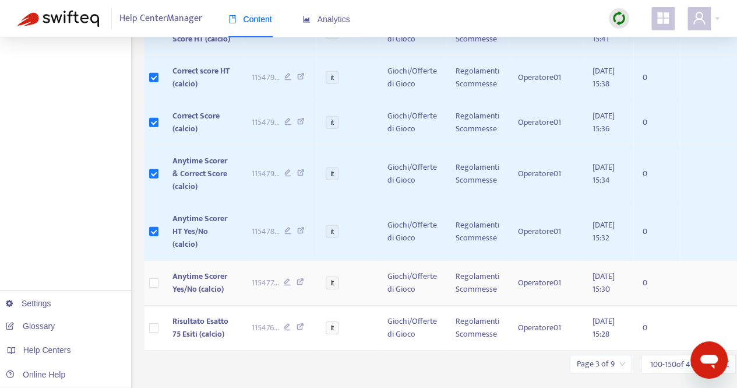
click at [149, 289] on td at bounding box center [154, 283] width 19 height 45
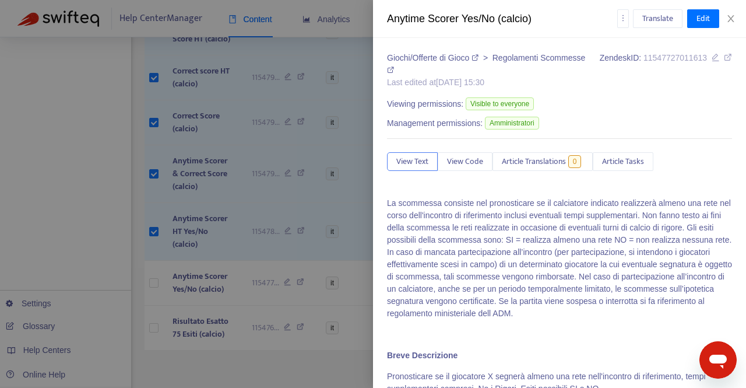
click at [734, 12] on div "Anytime Scorer Yes/No (calcio) Translate Edit" at bounding box center [559, 19] width 373 height 38
click at [734, 17] on icon "close" at bounding box center [730, 18] width 9 height 9
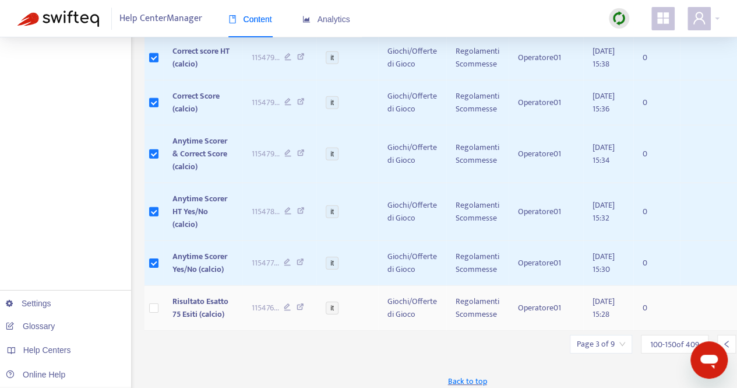
scroll to position [3943, 0]
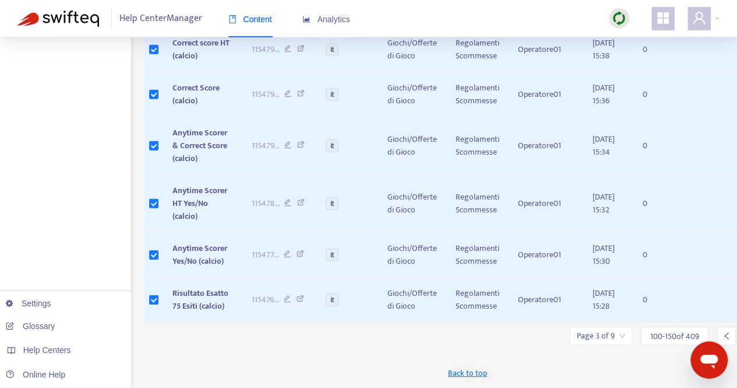
click at [599, 335] on input "search" at bounding box center [601, 335] width 48 height 17
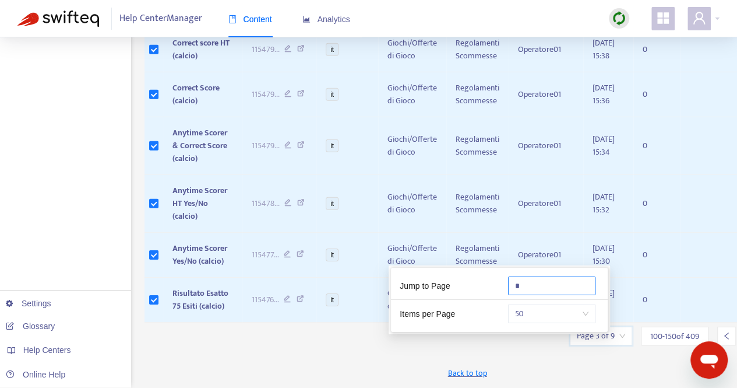
click at [535, 276] on input "*" at bounding box center [551, 285] width 87 height 19
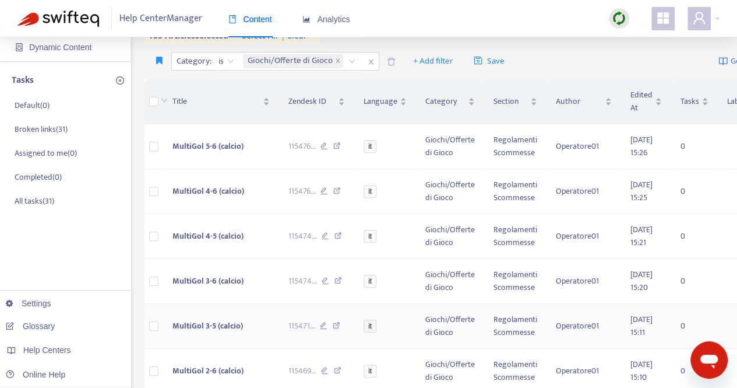
scroll to position [83, 0]
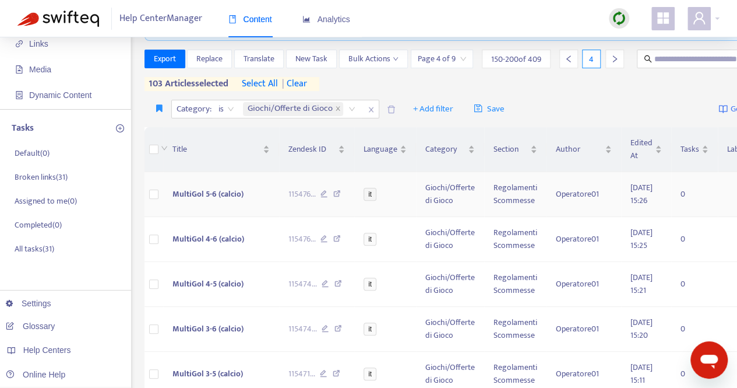
type input "*"
click at [159, 216] on td at bounding box center [154, 194] width 19 height 45
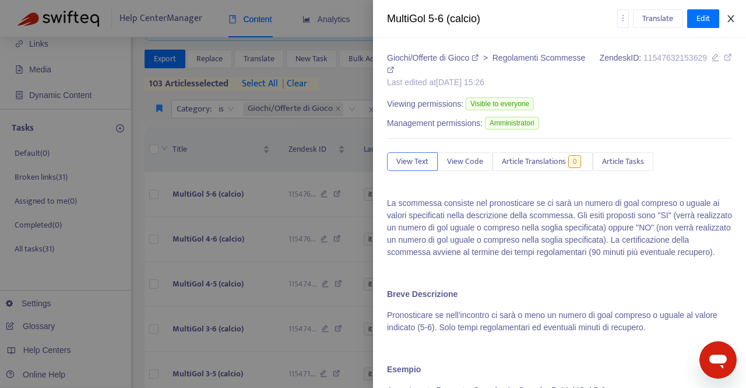
click at [736, 16] on button "Close" at bounding box center [731, 18] width 16 height 11
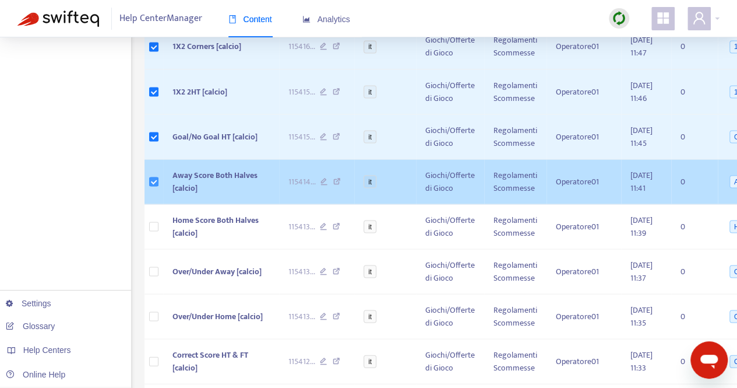
scroll to position [1074, 0]
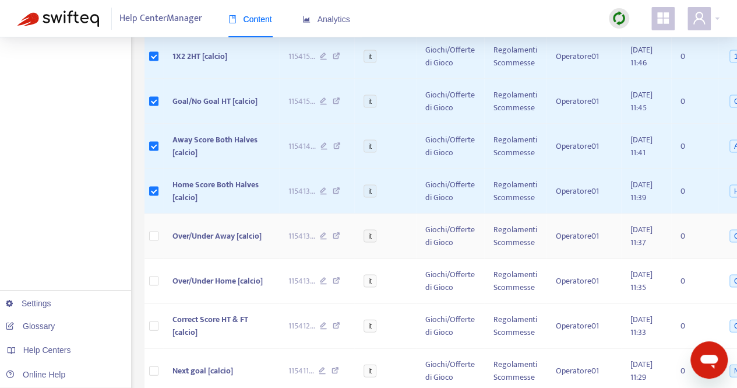
click at [161, 252] on td at bounding box center [154, 235] width 19 height 45
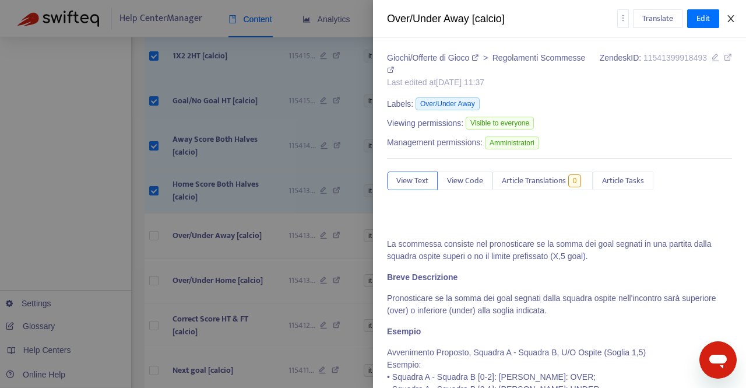
click at [733, 17] on icon "close" at bounding box center [730, 18] width 6 height 7
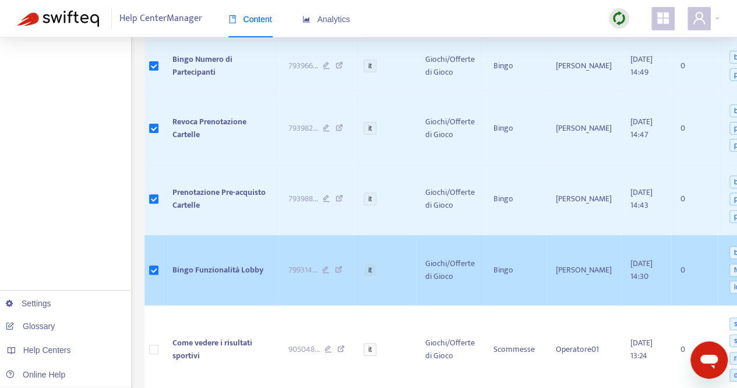
scroll to position [2357, 0]
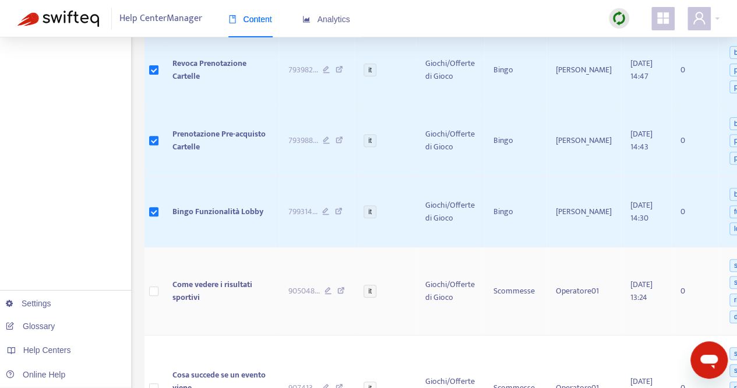
click at [159, 284] on td at bounding box center [154, 291] width 19 height 88
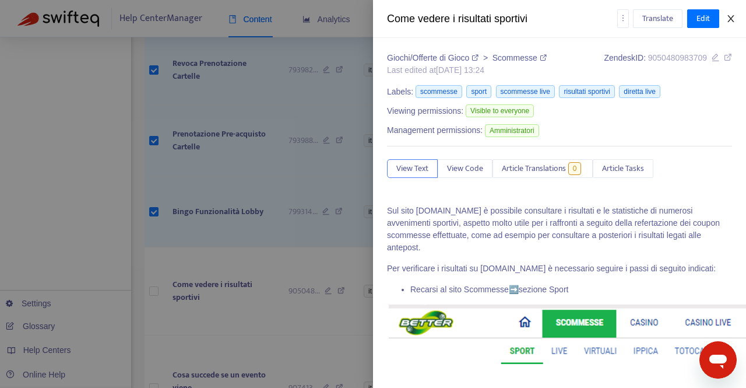
click at [730, 19] on icon "close" at bounding box center [730, 18] width 6 height 7
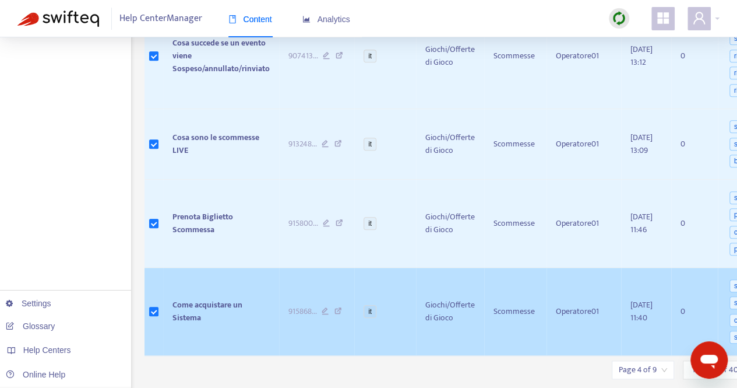
scroll to position [2707, 0]
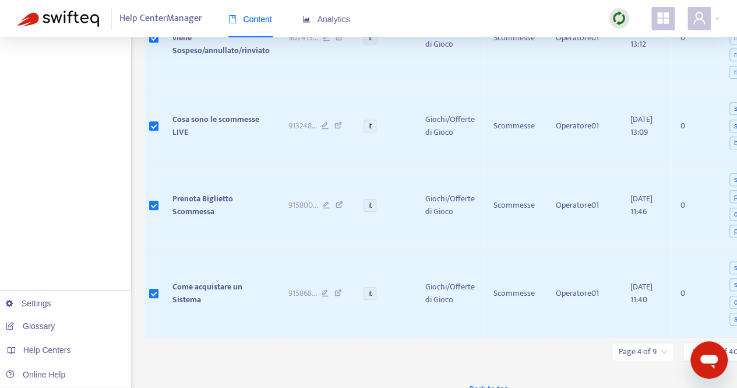
click at [644, 343] on input "search" at bounding box center [643, 351] width 48 height 17
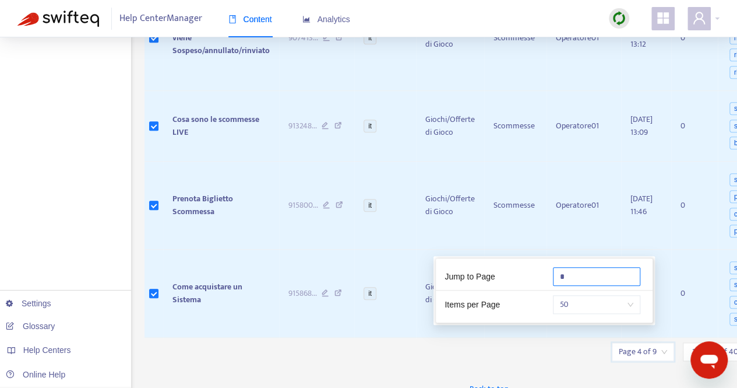
click at [578, 277] on input "*" at bounding box center [596, 276] width 87 height 19
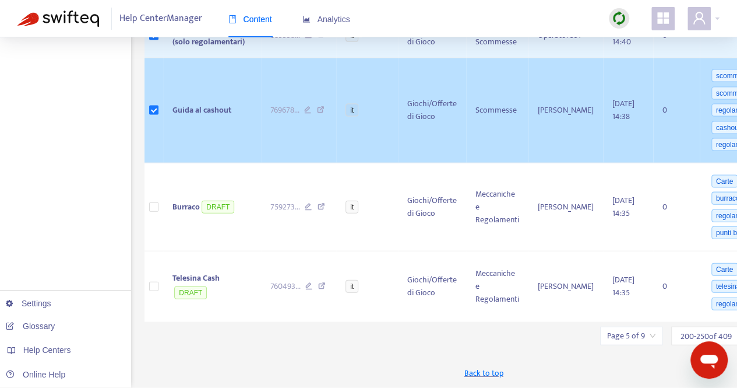
scroll to position [3442, 0]
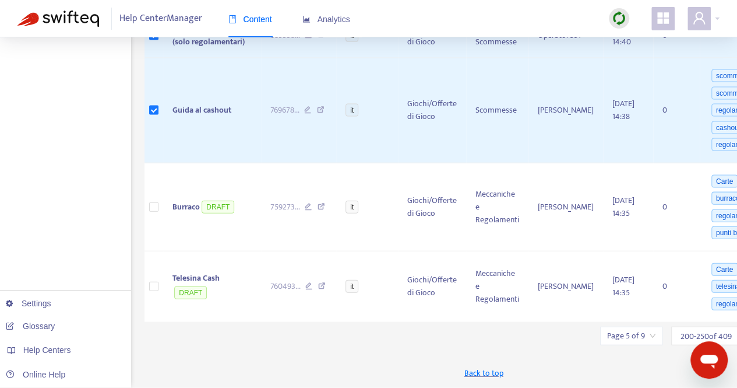
click at [617, 335] on input "search" at bounding box center [631, 335] width 48 height 17
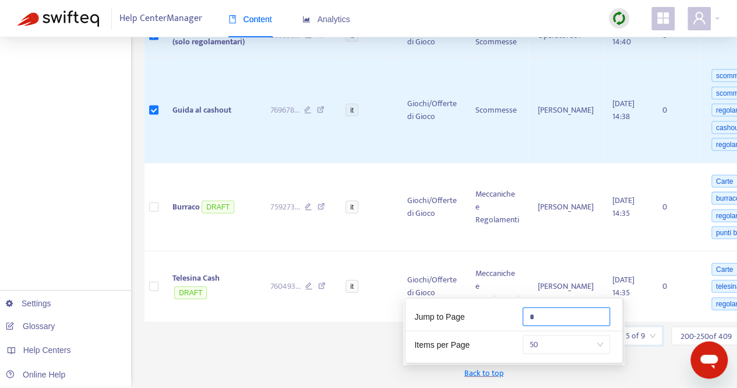
drag, startPoint x: 543, startPoint y: 279, endPoint x: 521, endPoint y: 282, distance: 21.7
click at [521, 307] on div "*" at bounding box center [568, 316] width 108 height 19
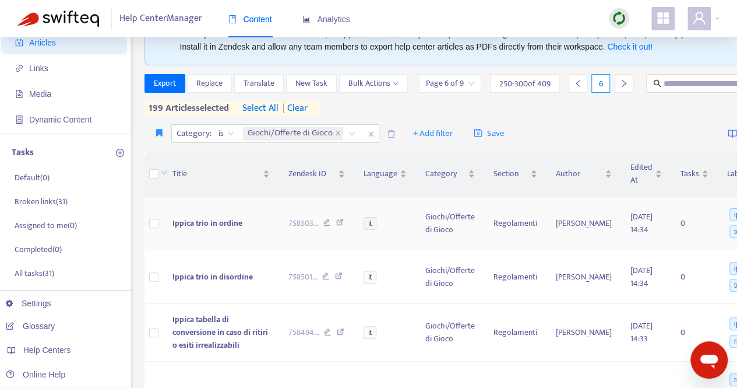
scroll to position [117, 0]
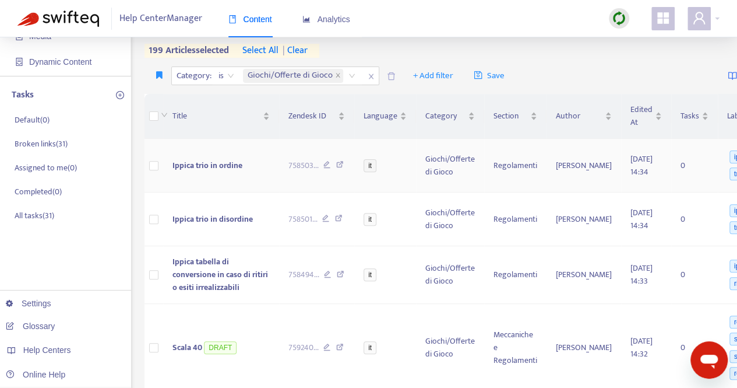
type input "*"
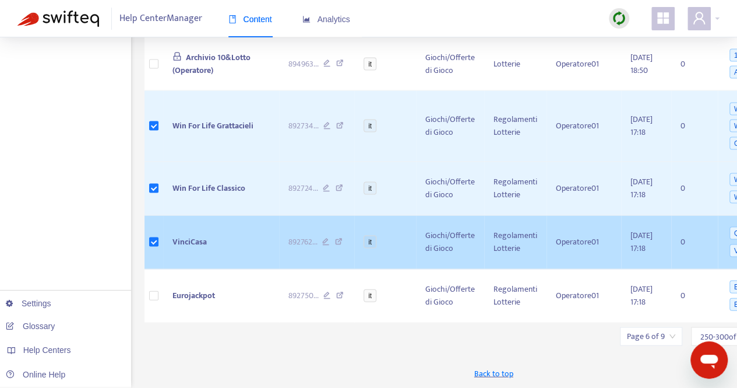
scroll to position [3430, 0]
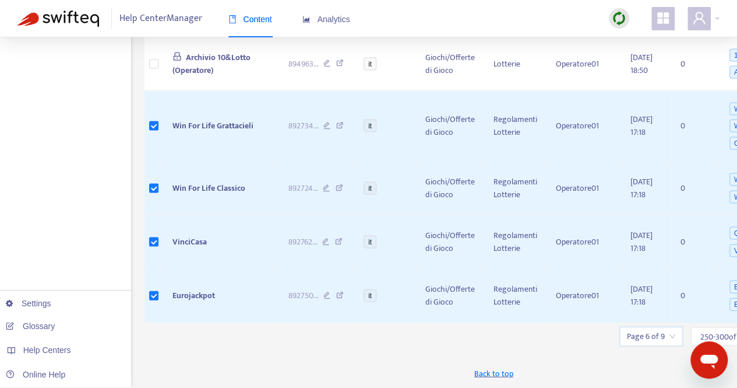
click at [654, 335] on input "search" at bounding box center [651, 335] width 48 height 17
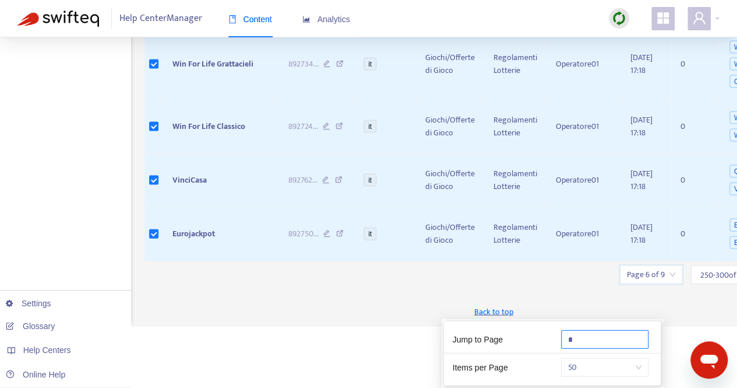
drag, startPoint x: 592, startPoint y: 279, endPoint x: 556, endPoint y: 280, distance: 36.2
click at [557, 330] on div "*" at bounding box center [607, 339] width 108 height 19
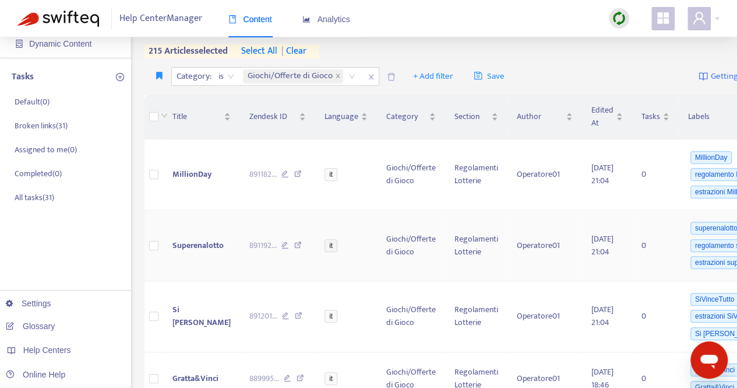
scroll to position [117, 0]
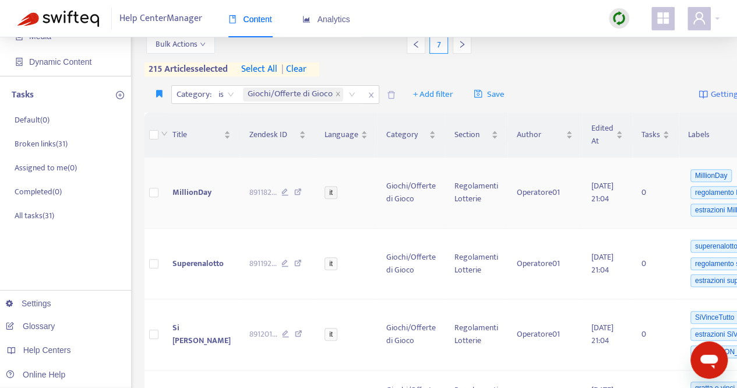
type input "*"
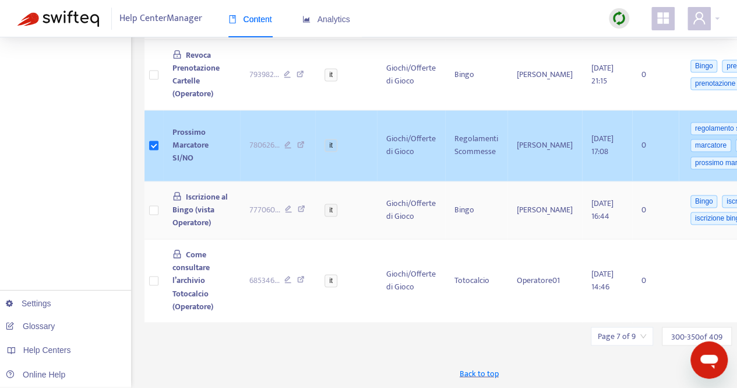
scroll to position [3133, 0]
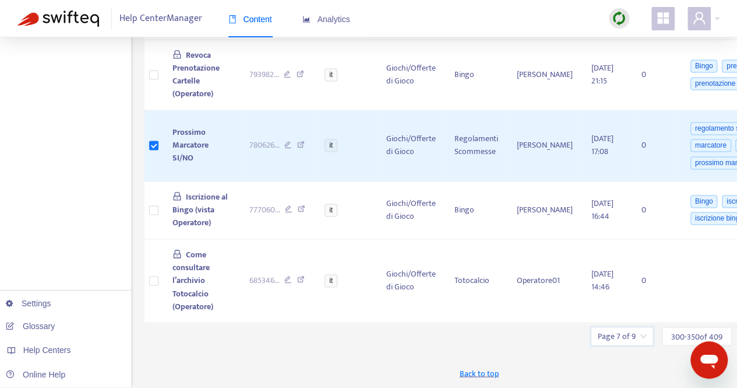
click at [602, 336] on input "search" at bounding box center [622, 335] width 48 height 17
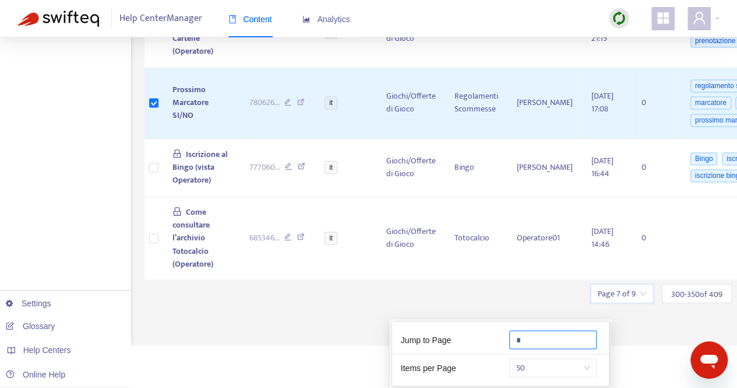
click at [546, 330] on input "*" at bounding box center [552, 339] width 87 height 19
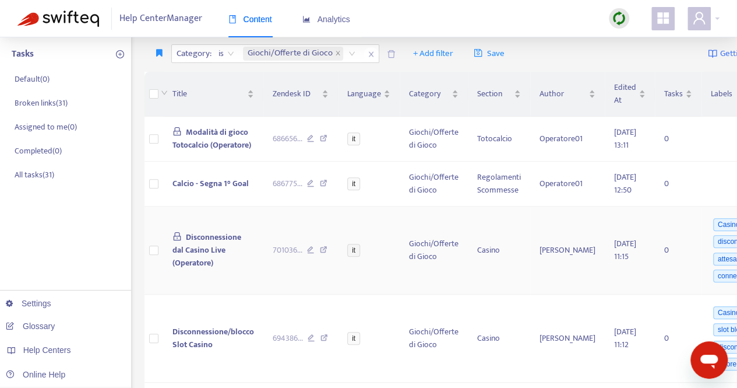
scroll to position [175, 0]
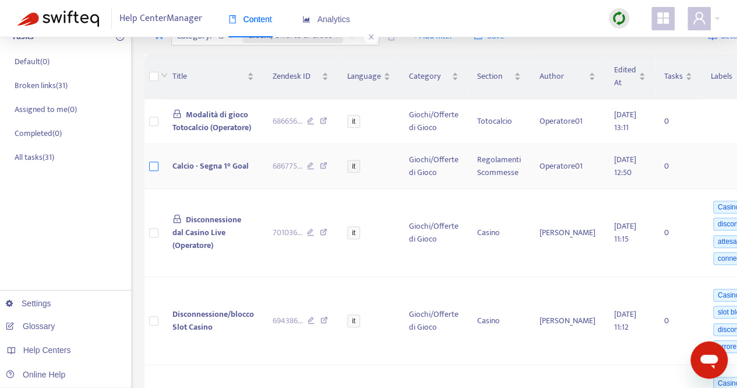
type input "*"
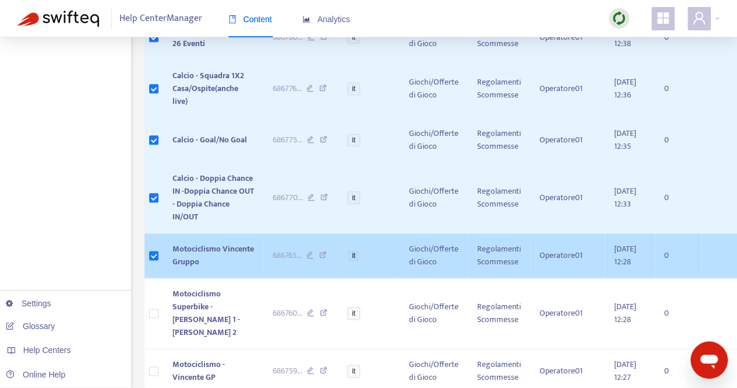
scroll to position [0, 0]
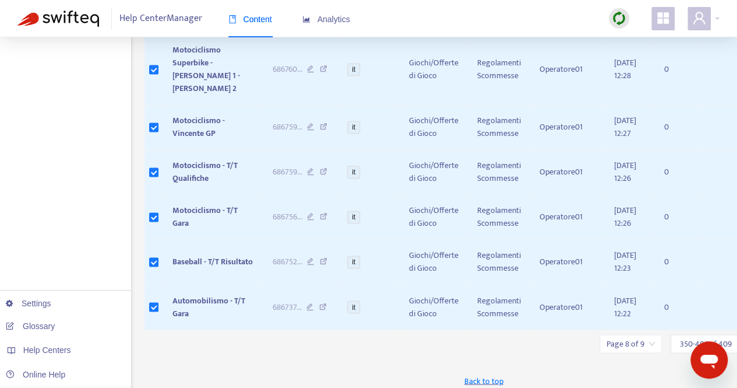
click at [632, 335] on input "search" at bounding box center [631, 343] width 48 height 17
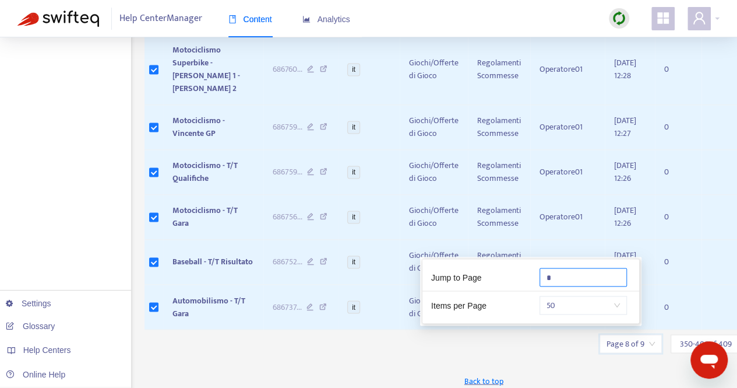
click at [556, 279] on input "*" at bounding box center [583, 277] width 87 height 19
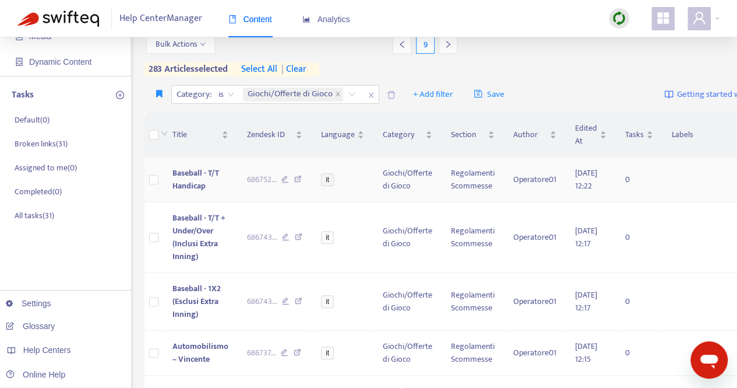
type input "*"
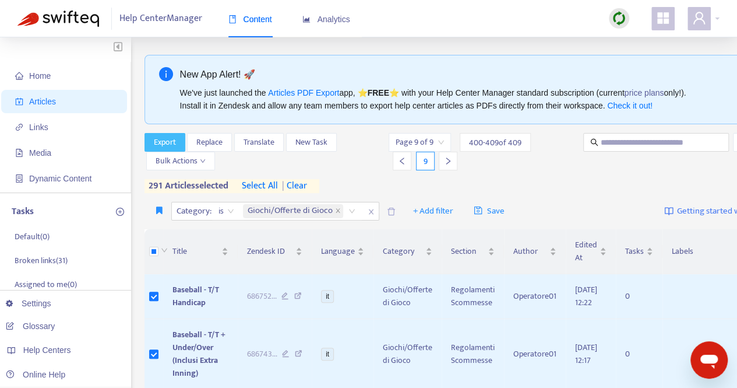
click at [171, 140] on span "Export" at bounding box center [165, 142] width 22 height 13
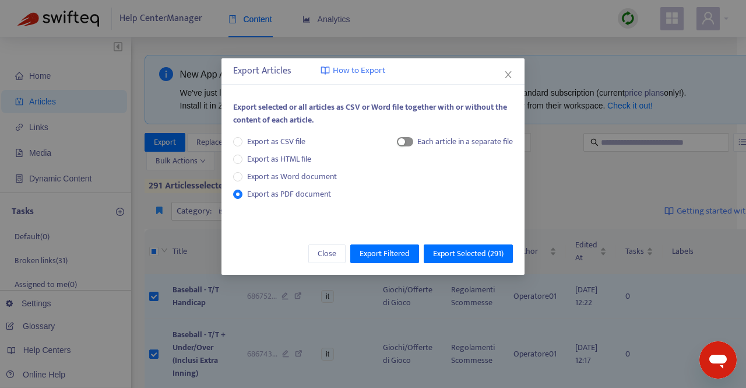
click at [410, 140] on span "button" at bounding box center [405, 141] width 16 height 9
click at [463, 254] on span "Export Selected ( 291 )" at bounding box center [468, 253] width 71 height 13
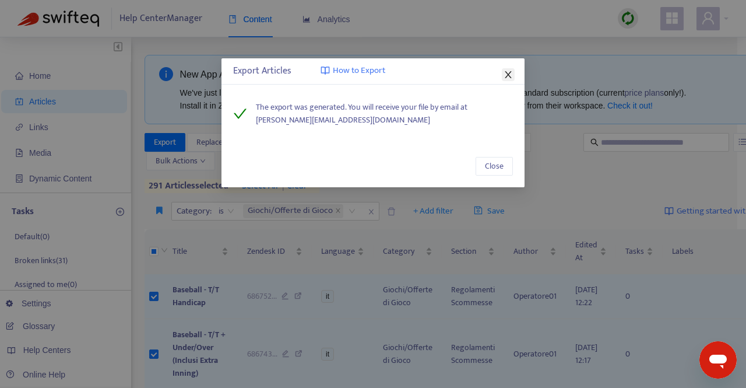
click at [509, 78] on icon "close" at bounding box center [508, 74] width 9 height 9
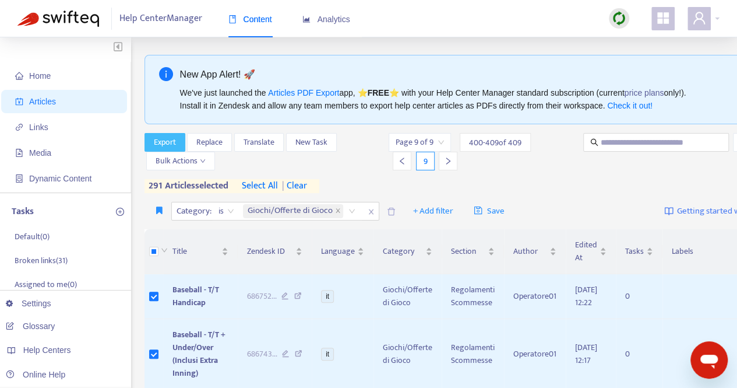
click at [171, 139] on span "Export" at bounding box center [165, 142] width 22 height 13
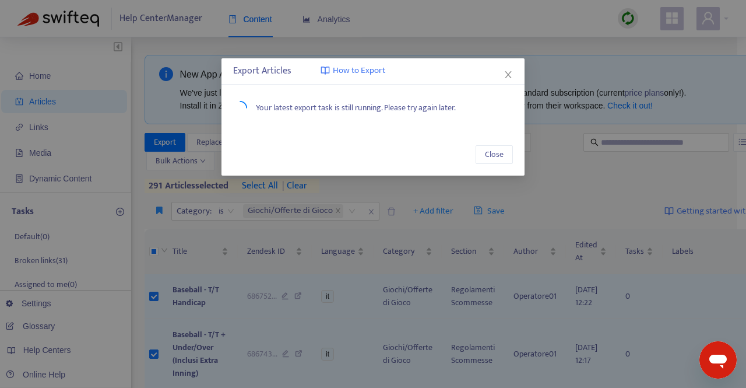
click at [610, 182] on div "Export Articles How to Export Your latest export task is still running. Please …" at bounding box center [373, 194] width 746 height 388
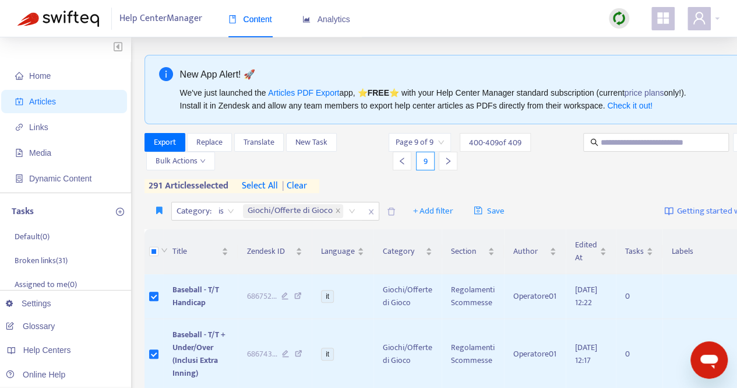
click at [610, 182] on div "Export Replace Translate New Task Bulk Actions Page 9 of 9 400 - 409 of 409 9 2…" at bounding box center [463, 163] width 636 height 60
click at [301, 188] on span "| clear" at bounding box center [292, 186] width 29 height 14
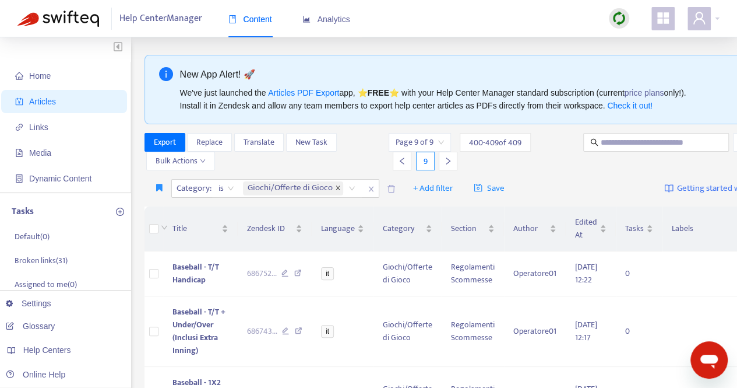
click at [336, 189] on icon "close" at bounding box center [338, 188] width 6 height 6
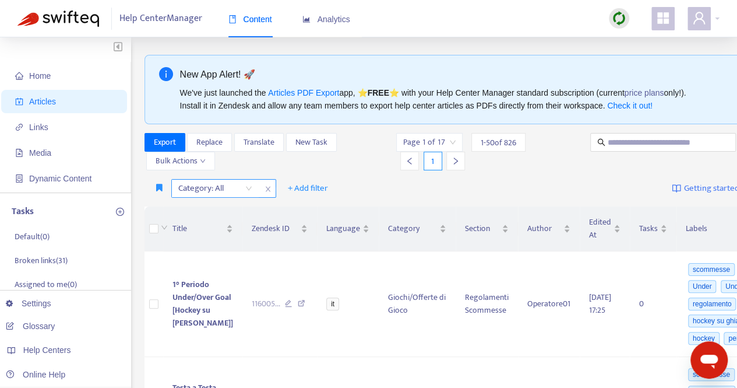
click at [247, 188] on div "Category: All" at bounding box center [215, 188] width 87 height 17
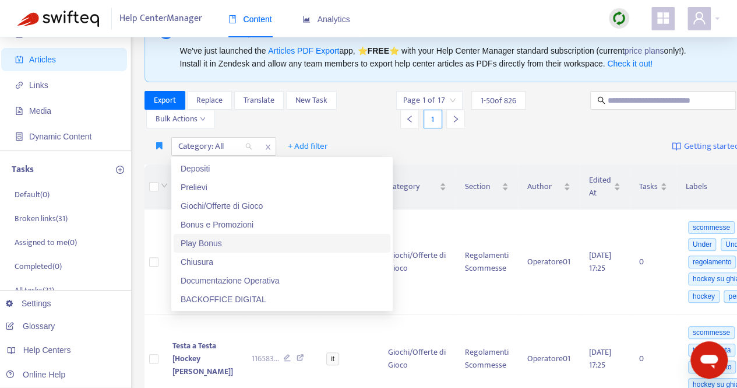
scroll to position [58, 0]
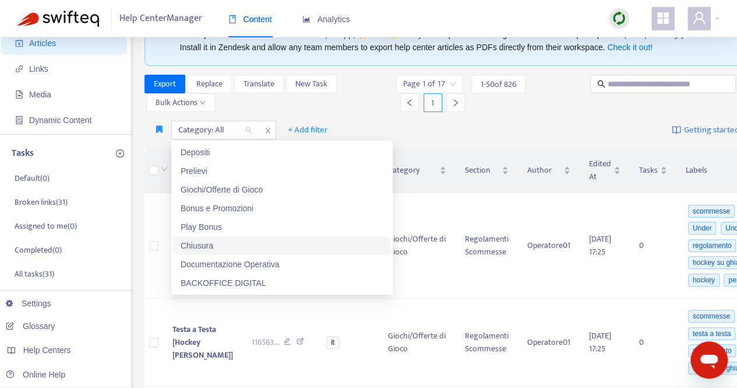
click at [201, 245] on div "Chiusura" at bounding box center [282, 245] width 203 height 13
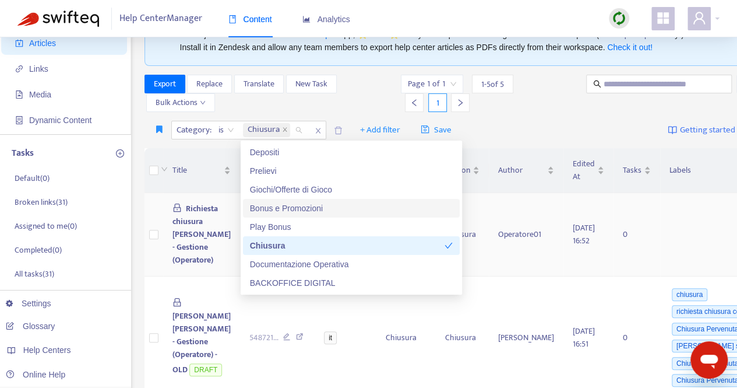
click at [509, 214] on td "Operatore01" at bounding box center [526, 234] width 75 height 83
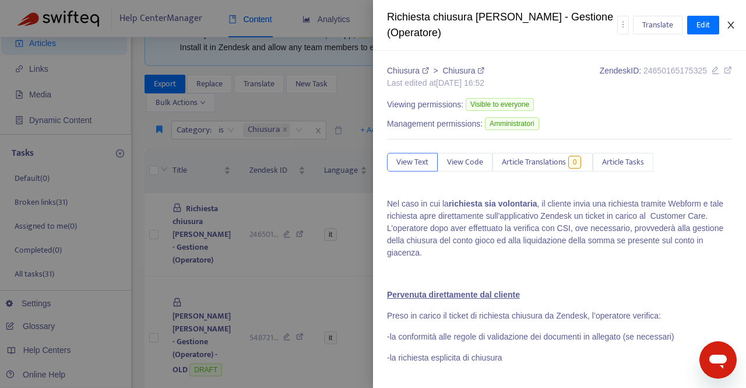
click at [733, 24] on icon "close" at bounding box center [730, 24] width 9 height 9
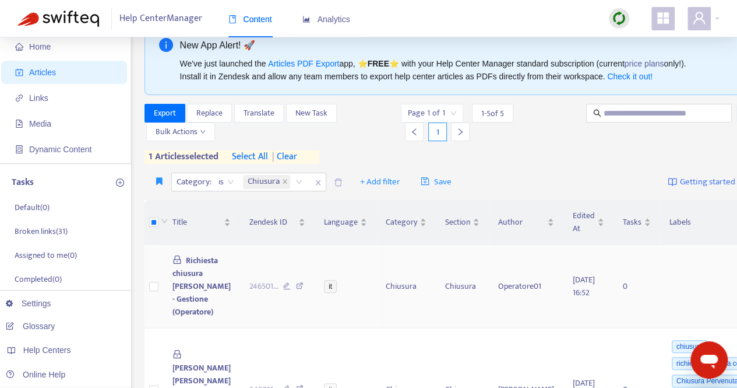
scroll to position [0, 0]
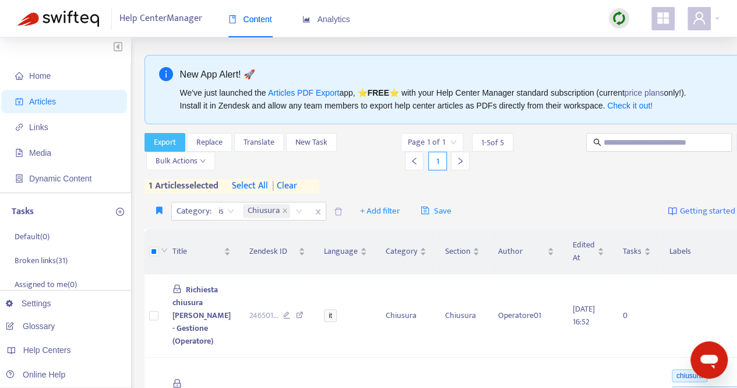
click at [167, 140] on span "Export" at bounding box center [165, 142] width 22 height 13
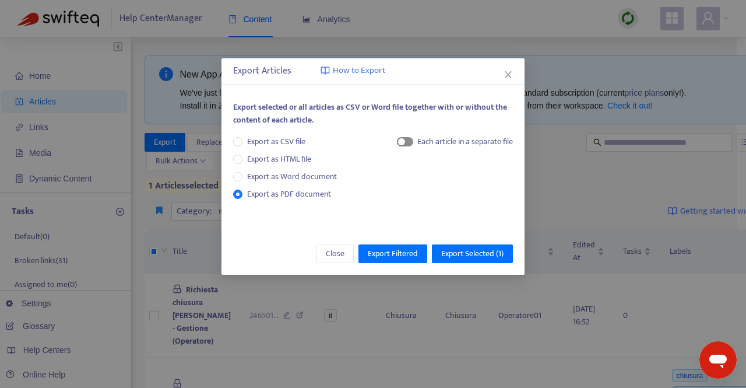
click at [408, 142] on span "button" at bounding box center [405, 141] width 16 height 9
click at [467, 252] on span "Export Selected ( 1 )" at bounding box center [472, 253] width 62 height 13
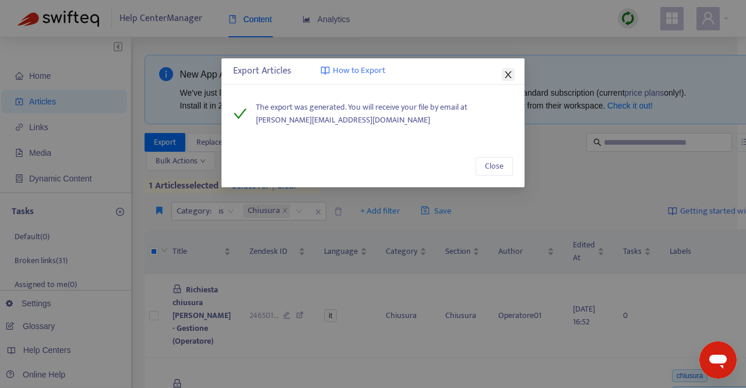
click at [506, 78] on icon "close" at bounding box center [508, 74] width 9 height 9
